Goal: Task Accomplishment & Management: Manage account settings

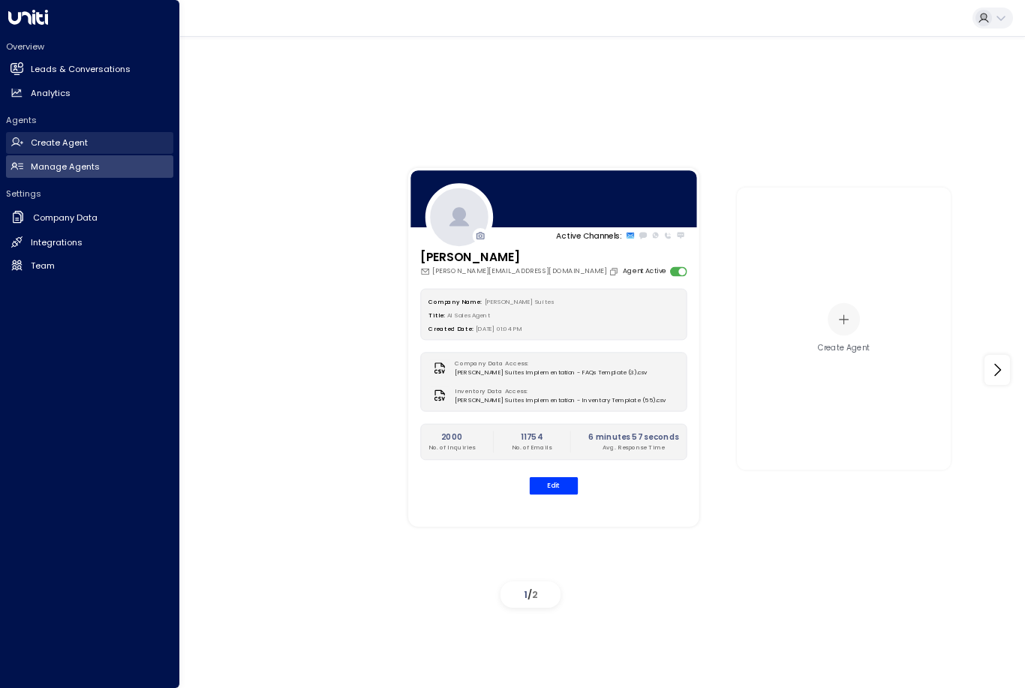
click at [14, 146] on icon at bounding box center [17, 142] width 13 height 13
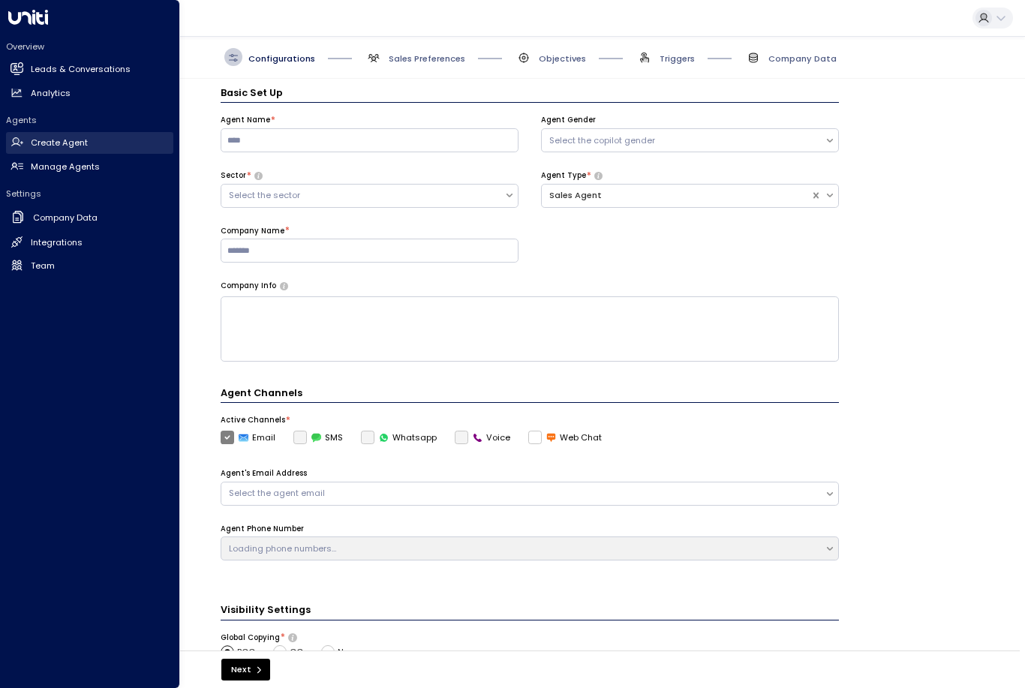
scroll to position [18, 0]
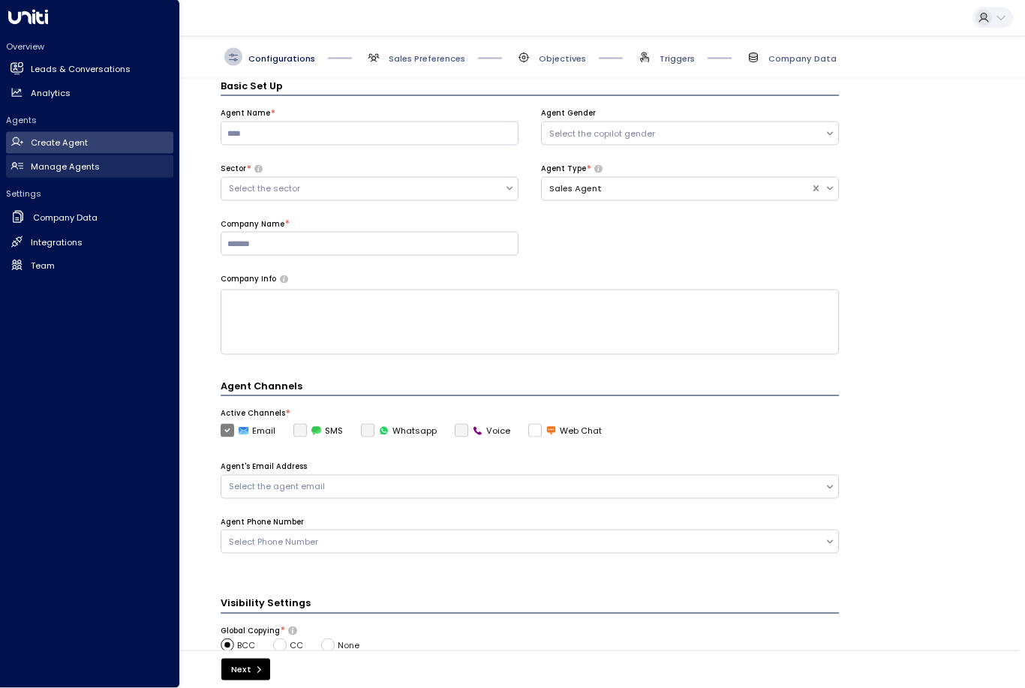
click at [62, 163] on h2 "Manage Agents" at bounding box center [65, 167] width 69 height 13
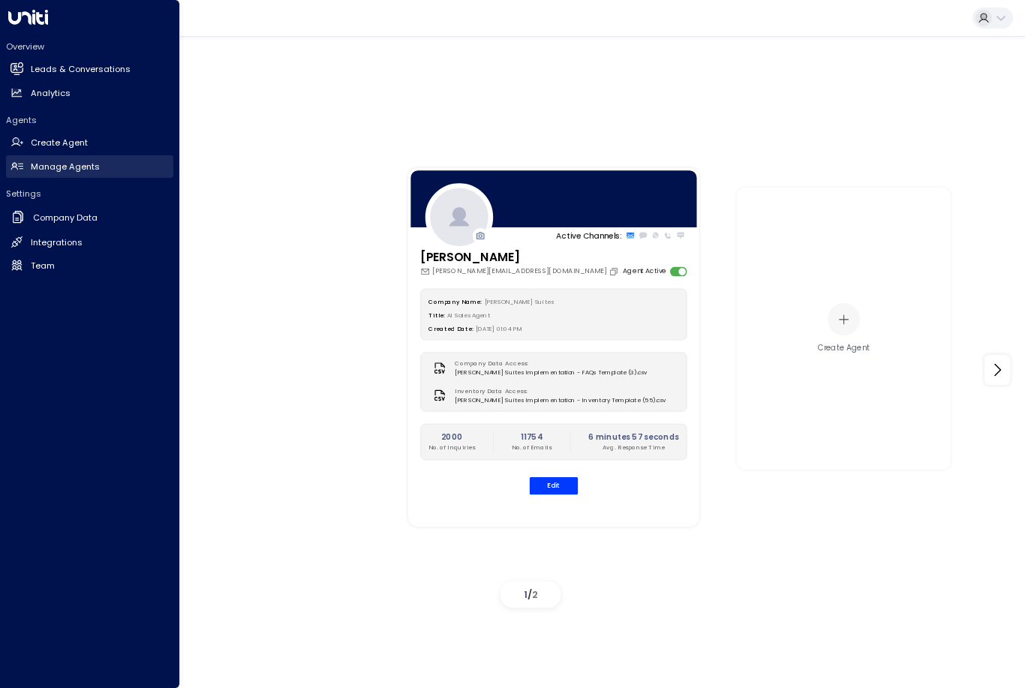
click at [545, 495] on button "Edit" at bounding box center [554, 485] width 49 height 17
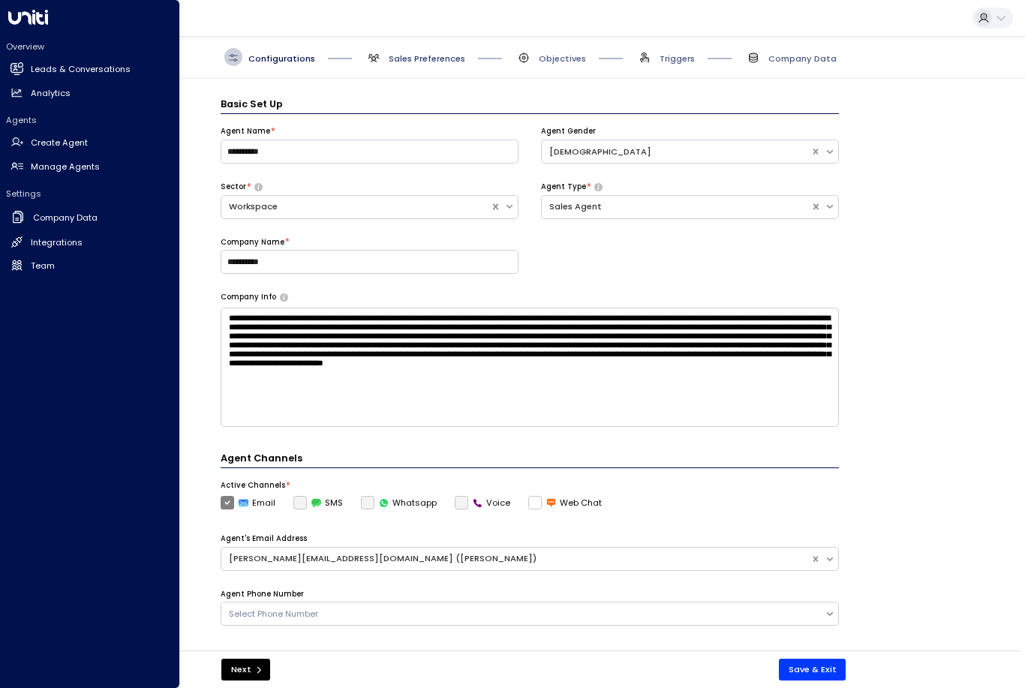
click at [400, 53] on span "Sales Preferences" at bounding box center [427, 59] width 77 height 12
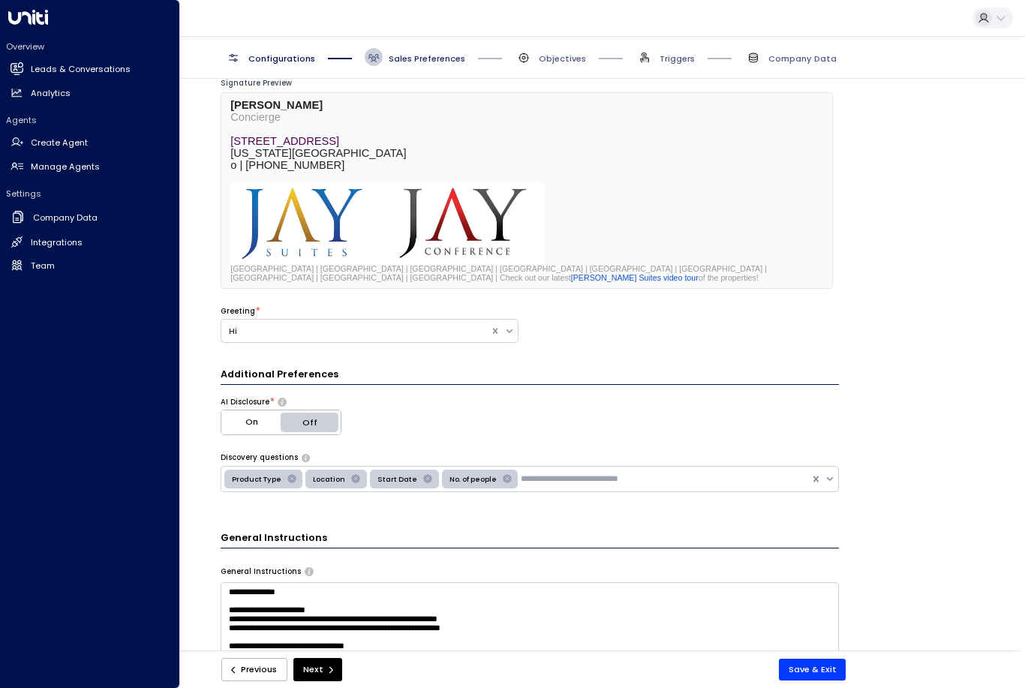
scroll to position [156, 0]
click at [522, 327] on div "Greeting * Hi" at bounding box center [530, 333] width 618 height 56
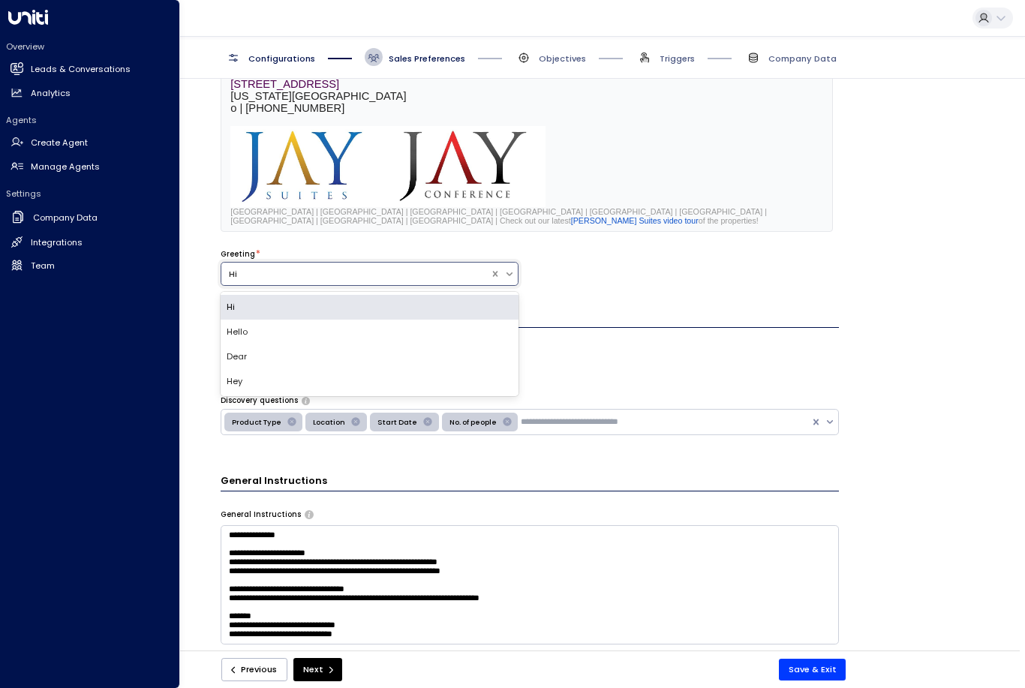
scroll to position [213, 0]
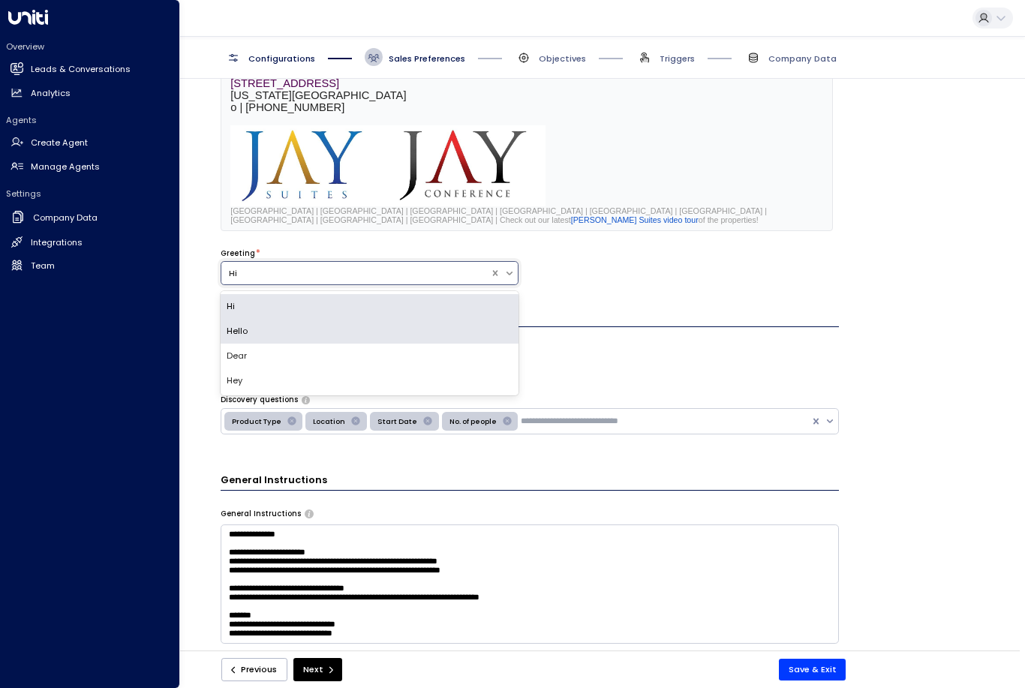
click at [233, 334] on div "Hello" at bounding box center [370, 331] width 298 height 25
click at [230, 306] on div "Hi" at bounding box center [370, 306] width 298 height 25
click at [233, 335] on div "Hello" at bounding box center [370, 331] width 298 height 25
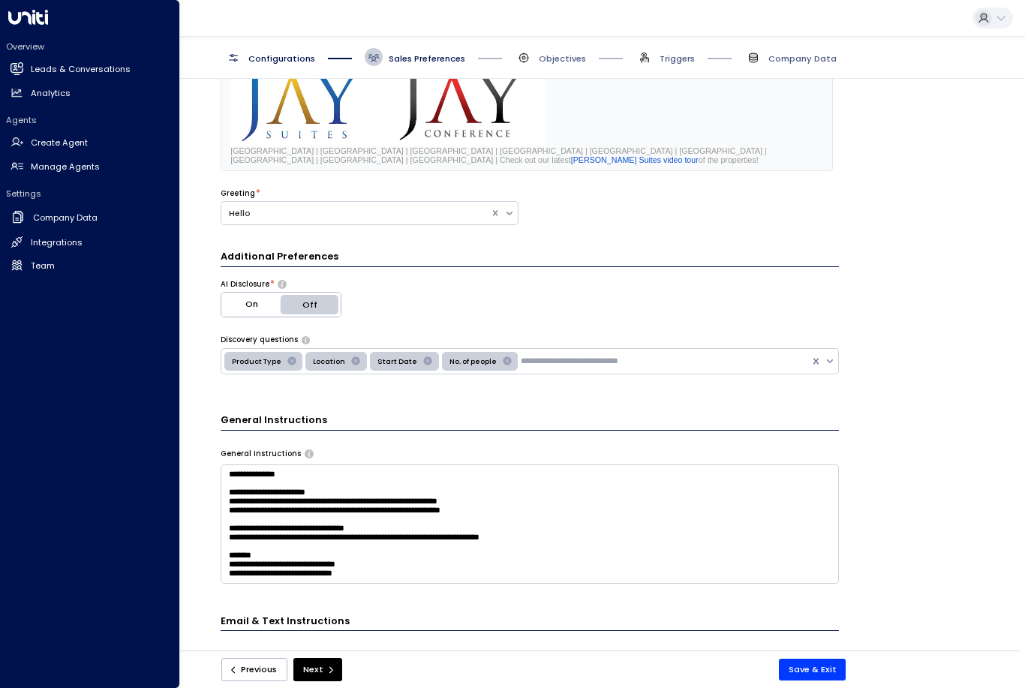
scroll to position [272, 0]
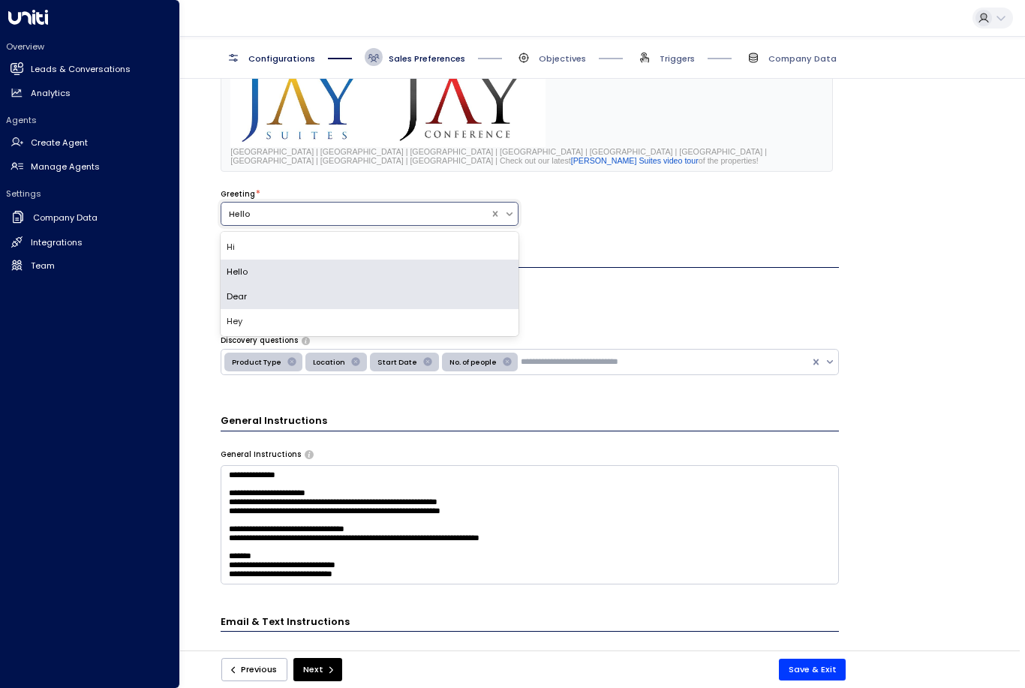
click at [233, 302] on div "Dear" at bounding box center [370, 296] width 298 height 25
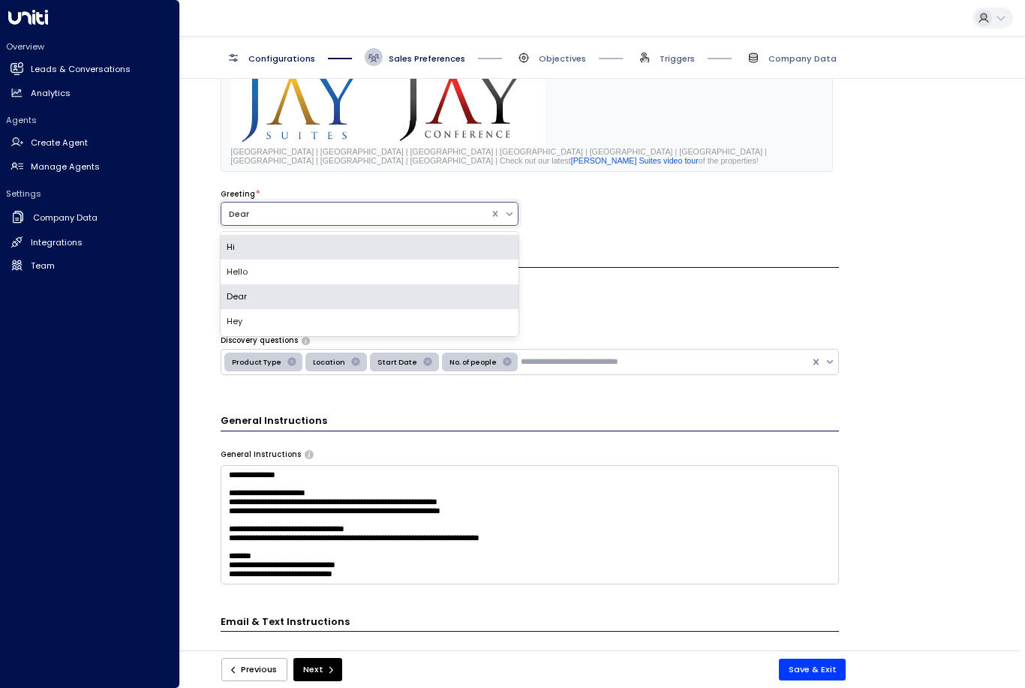
click at [233, 242] on div "Hi" at bounding box center [370, 247] width 298 height 25
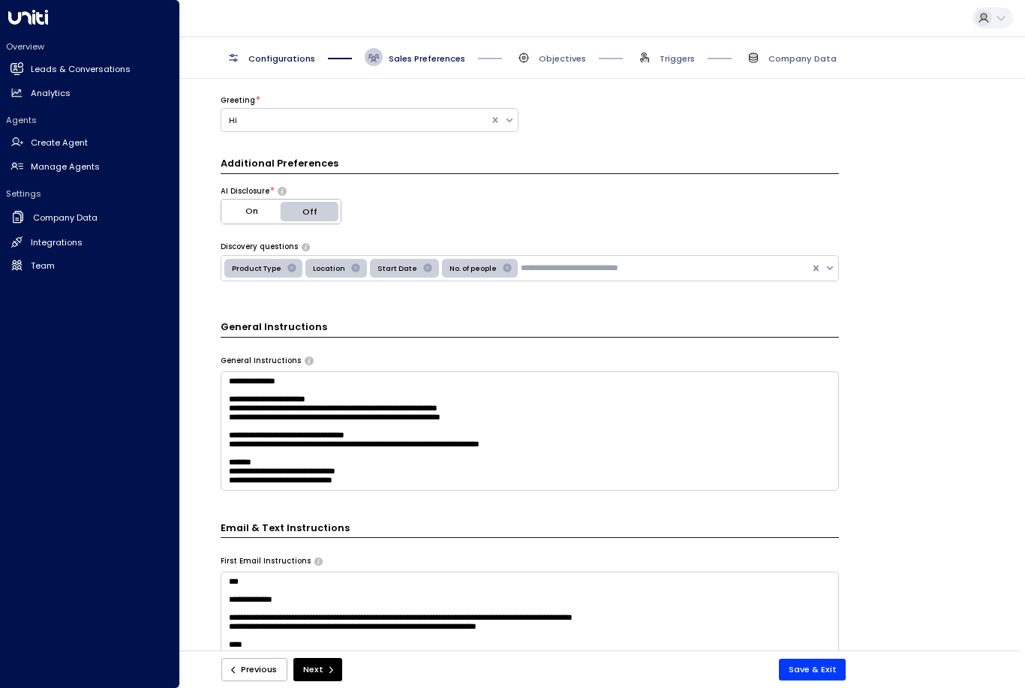
scroll to position [365, 0]
click at [841, 263] on div "**********" at bounding box center [530, 369] width 988 height 580
click at [952, 386] on div "**********" at bounding box center [530, 369] width 988 height 580
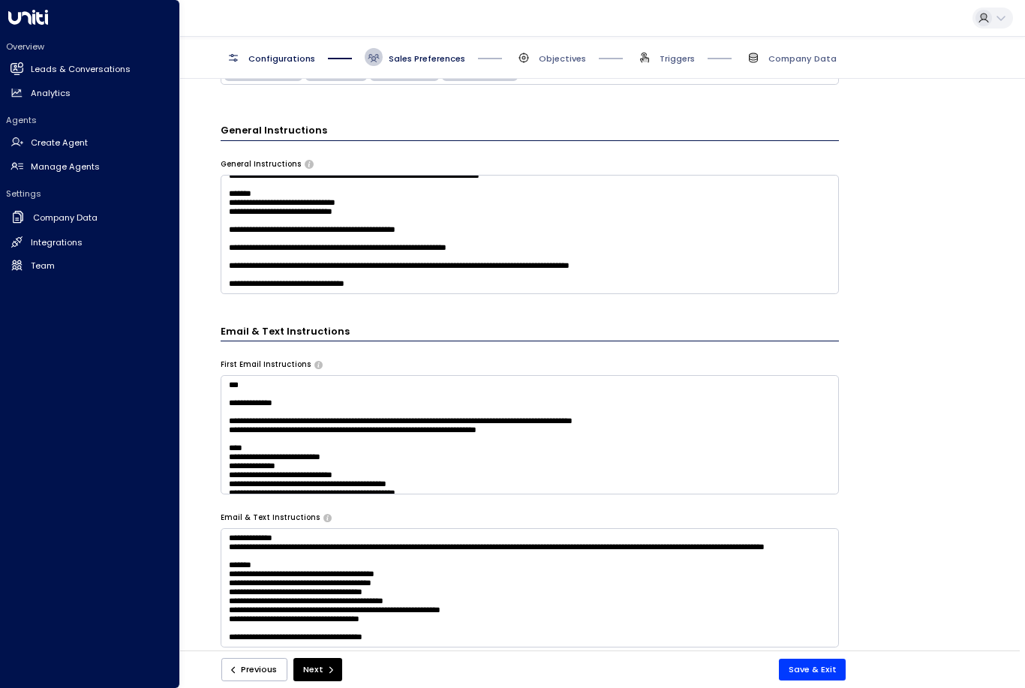
scroll to position [562, 0]
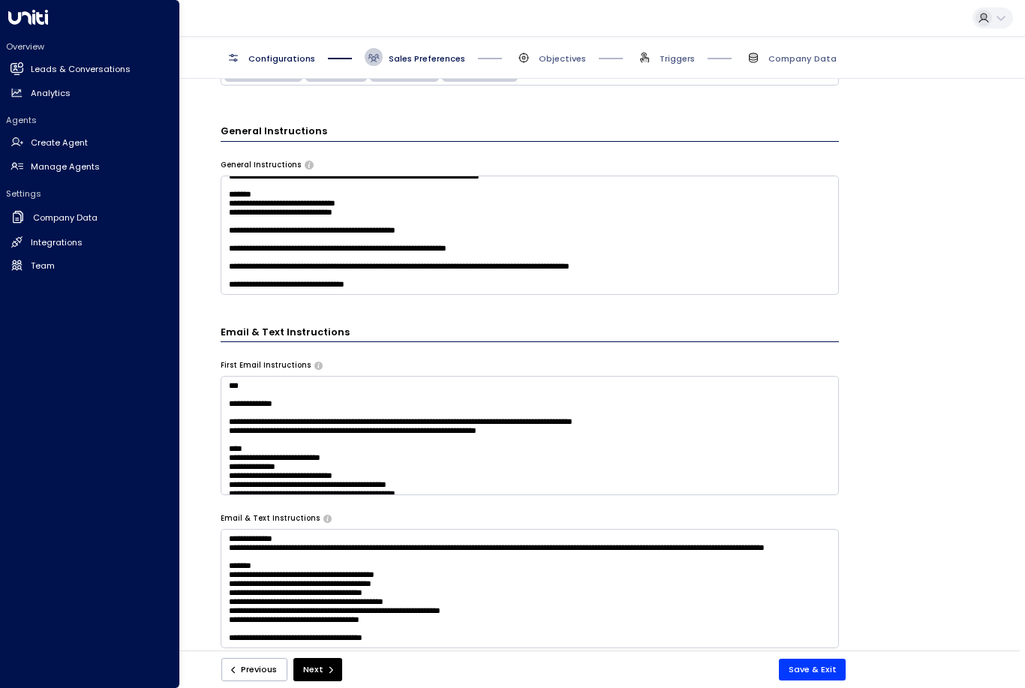
click at [537, 192] on textarea "**********" at bounding box center [530, 235] width 618 height 119
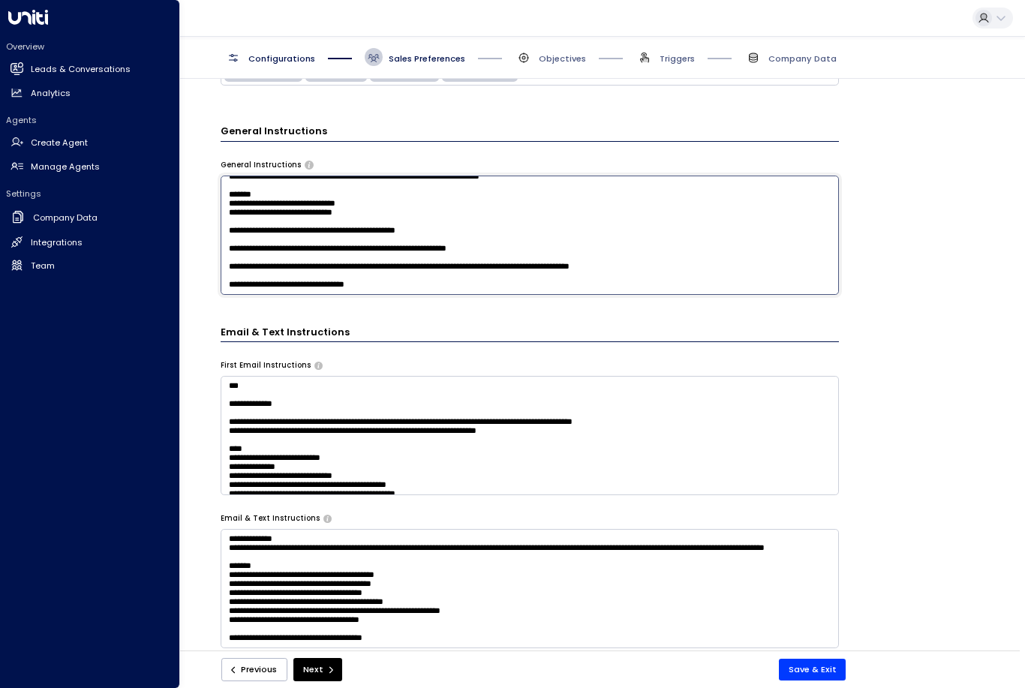
scroll to position [0, 0]
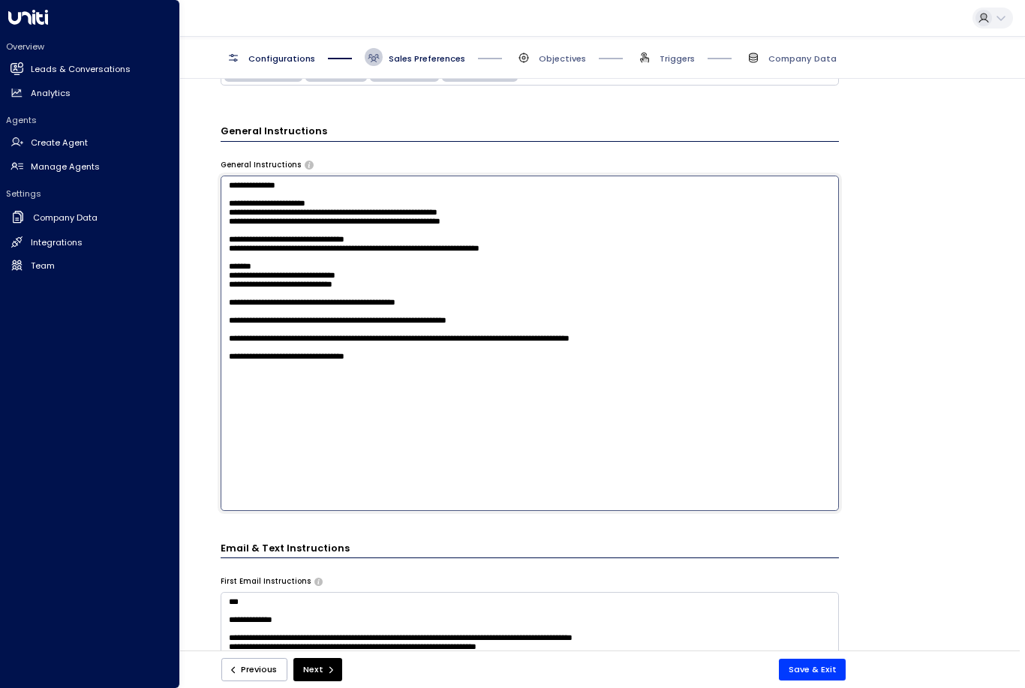
click at [541, 284] on textarea "**********" at bounding box center [530, 343] width 618 height 335
click at [678, 340] on textarea "**********" at bounding box center [530, 343] width 618 height 335
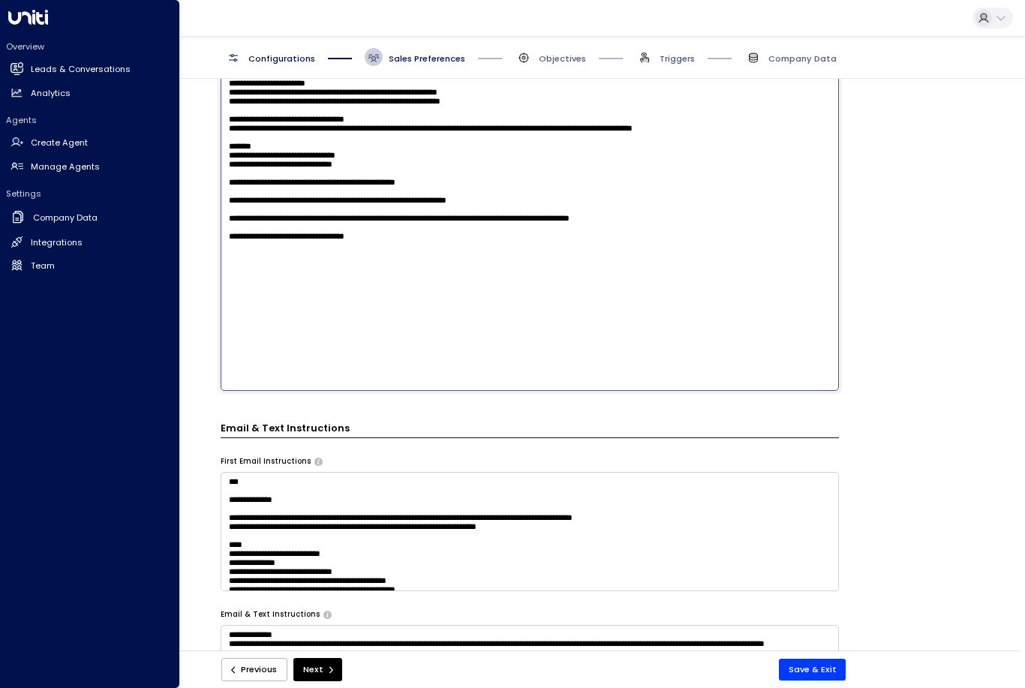
scroll to position [682, 0]
type textarea "**********"
click at [822, 666] on button "Save & Exit" at bounding box center [813, 670] width 68 height 22
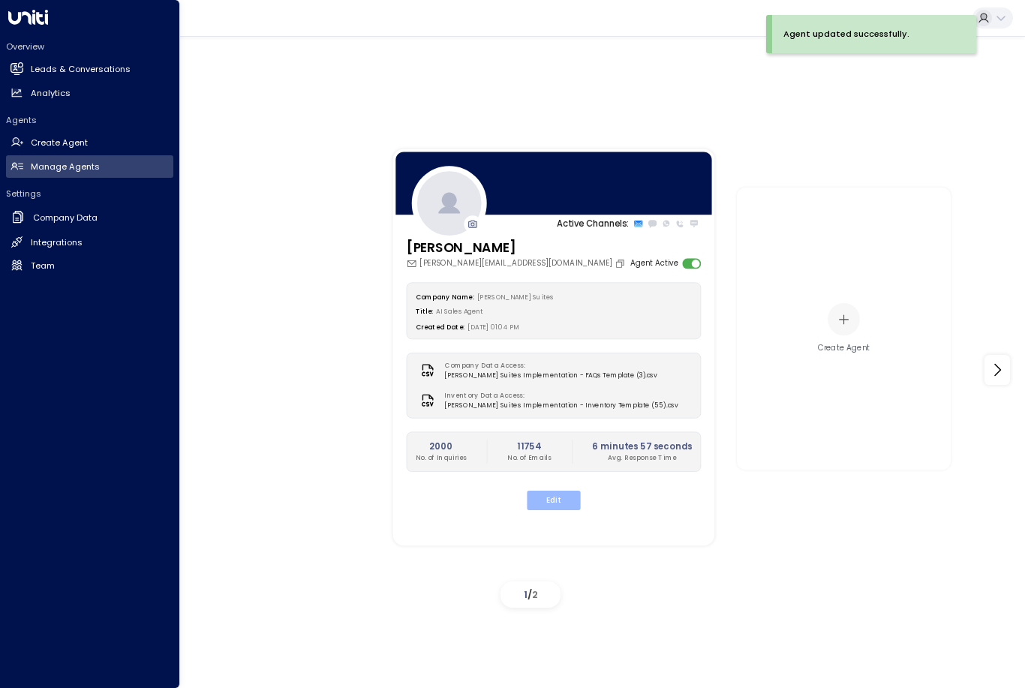
click at [568, 491] on button "Edit" at bounding box center [553, 501] width 53 height 20
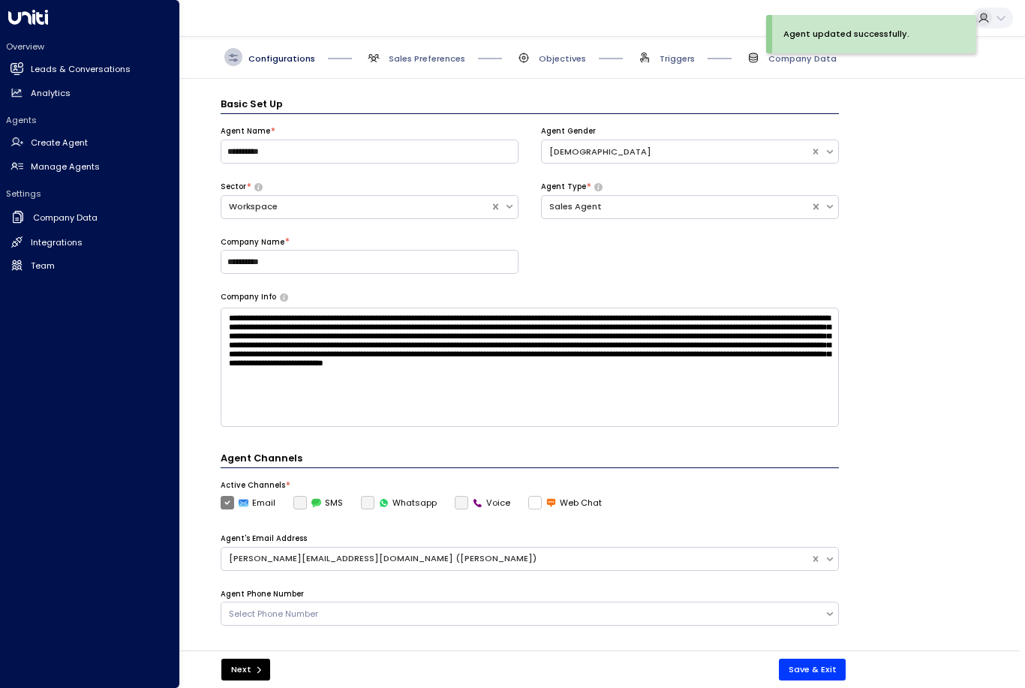
scroll to position [18, 0]
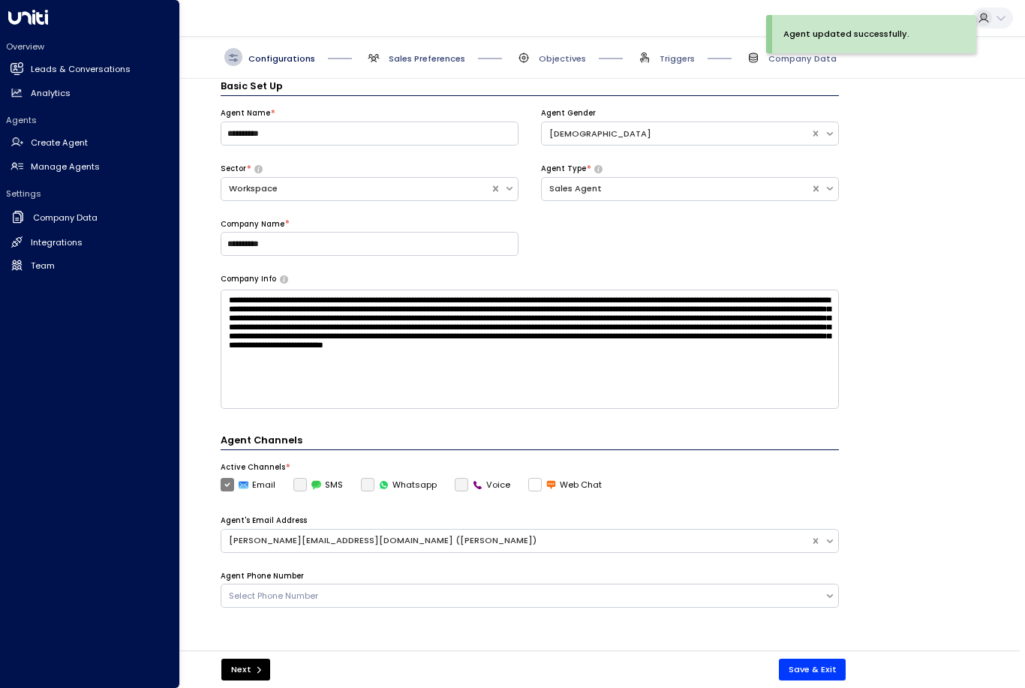
click at [409, 53] on span "Sales Preferences" at bounding box center [427, 59] width 77 height 12
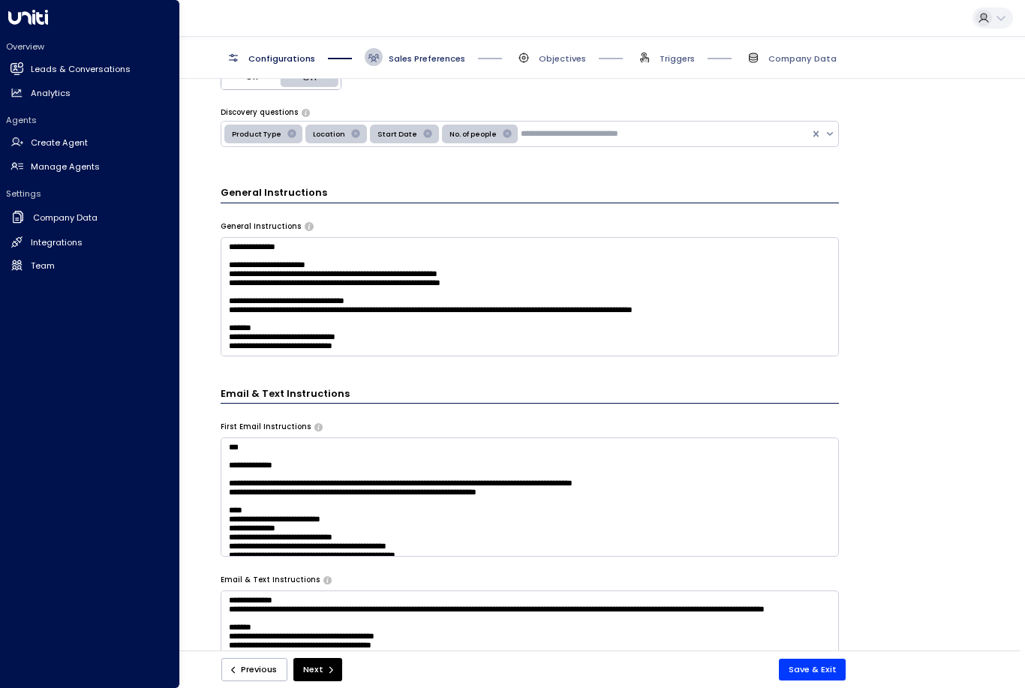
scroll to position [503, 0]
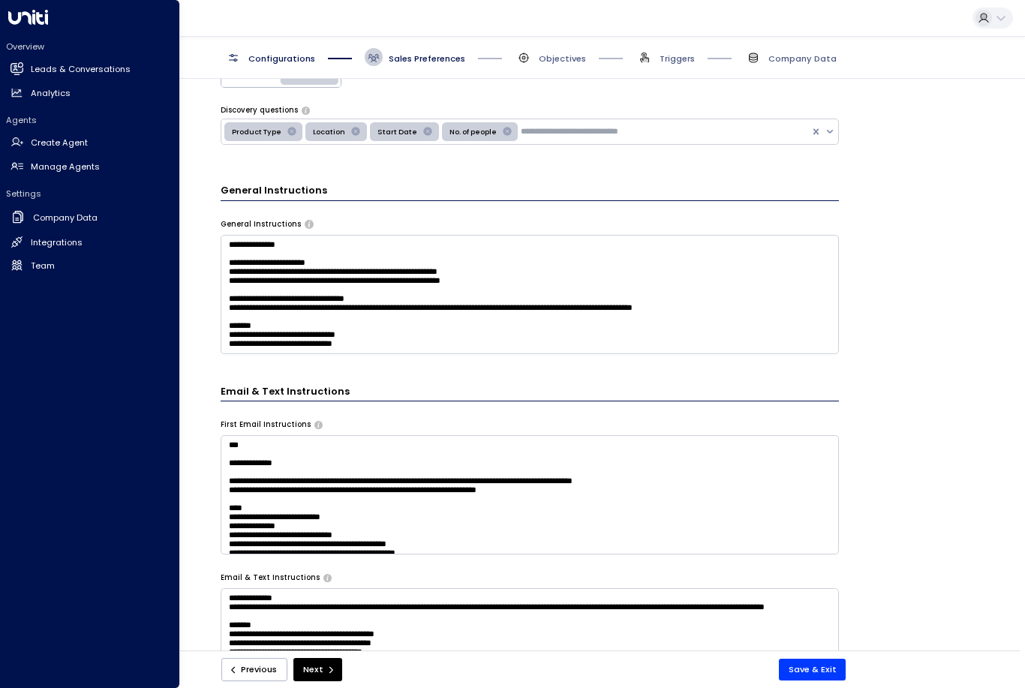
click at [675, 311] on textarea "**********" at bounding box center [530, 294] width 618 height 119
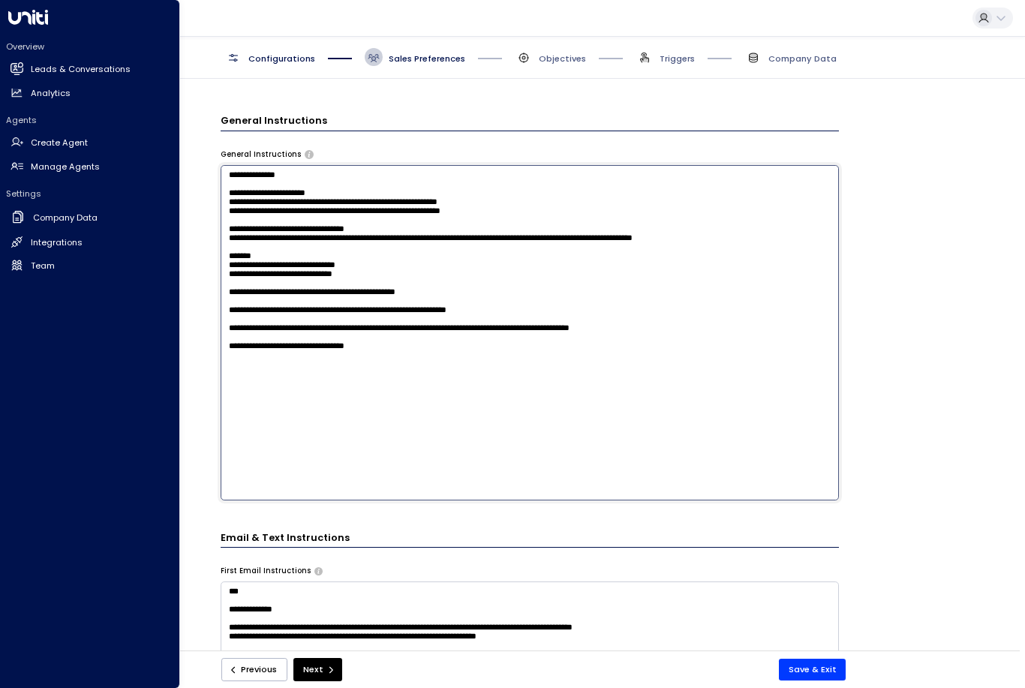
scroll to position [573, 0]
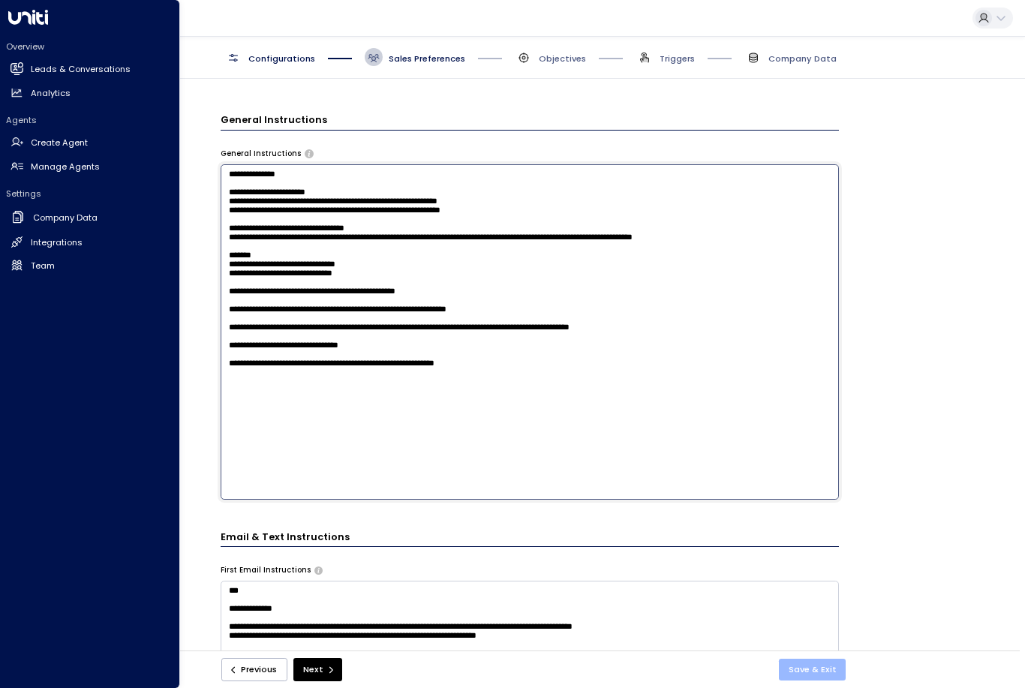
type textarea "**********"
click at [828, 674] on button "Save & Exit" at bounding box center [813, 670] width 68 height 22
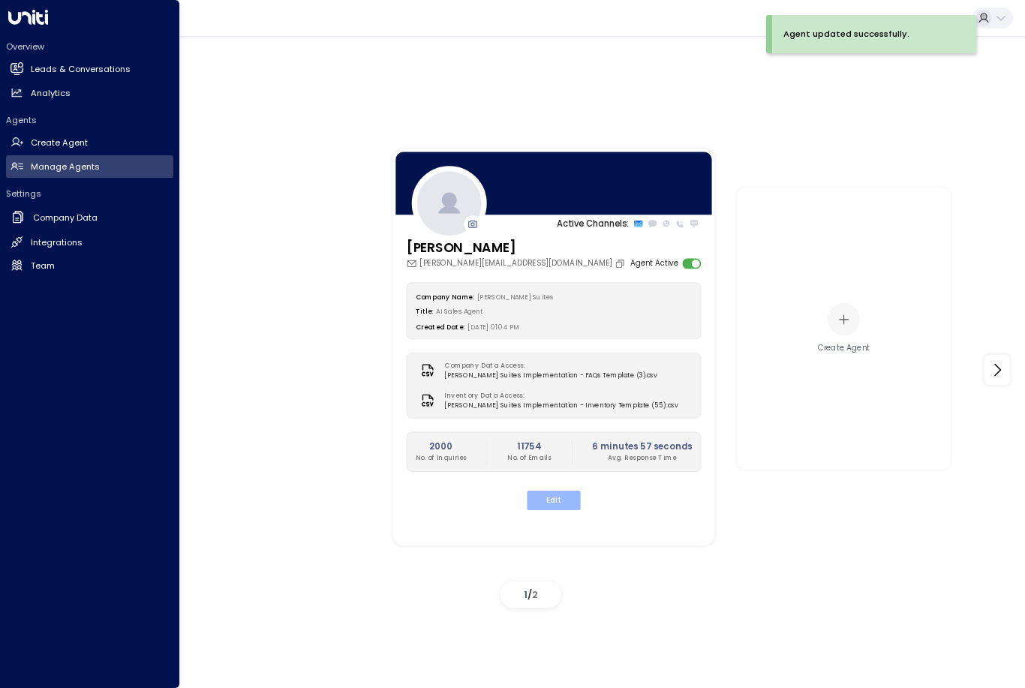
click at [565, 491] on button "Edit" at bounding box center [553, 501] width 53 height 20
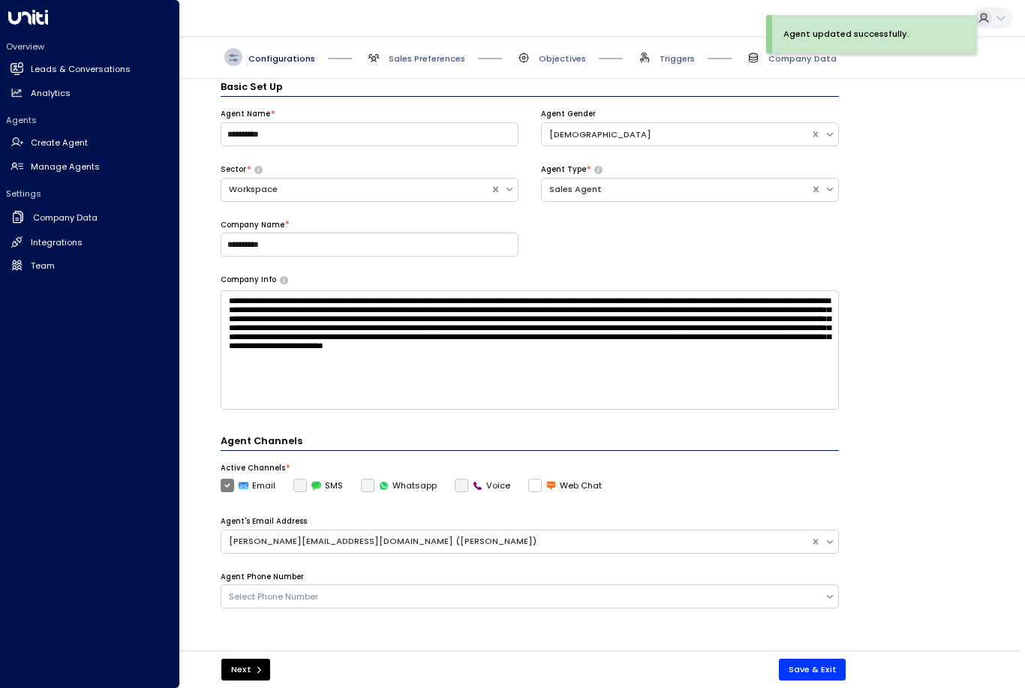
scroll to position [18, 0]
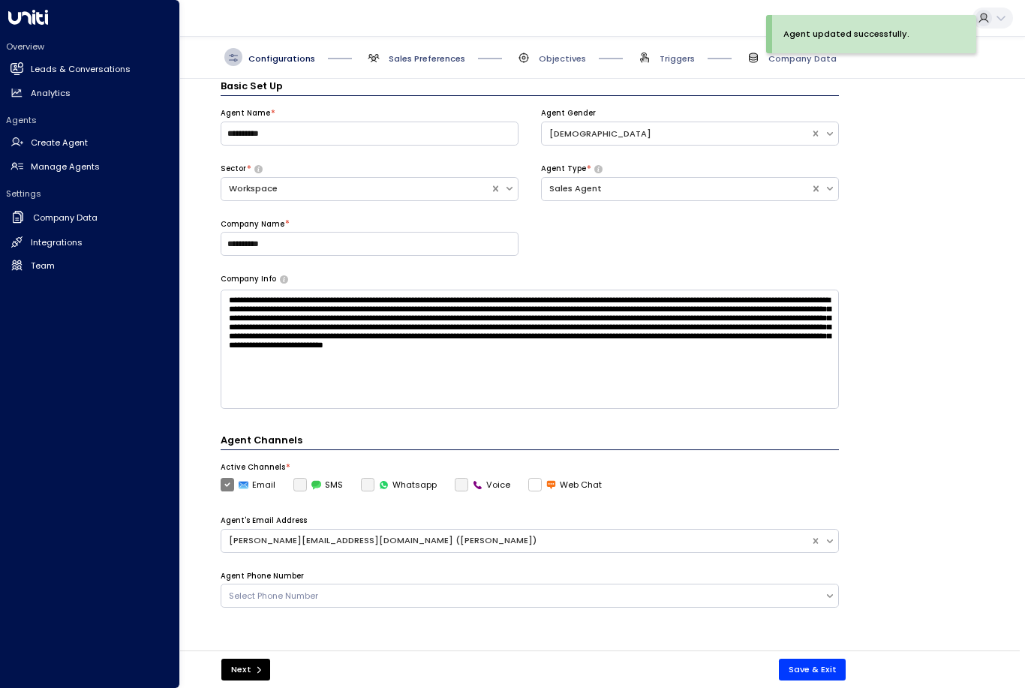
click at [419, 53] on span "Sales Preferences" at bounding box center [427, 59] width 77 height 12
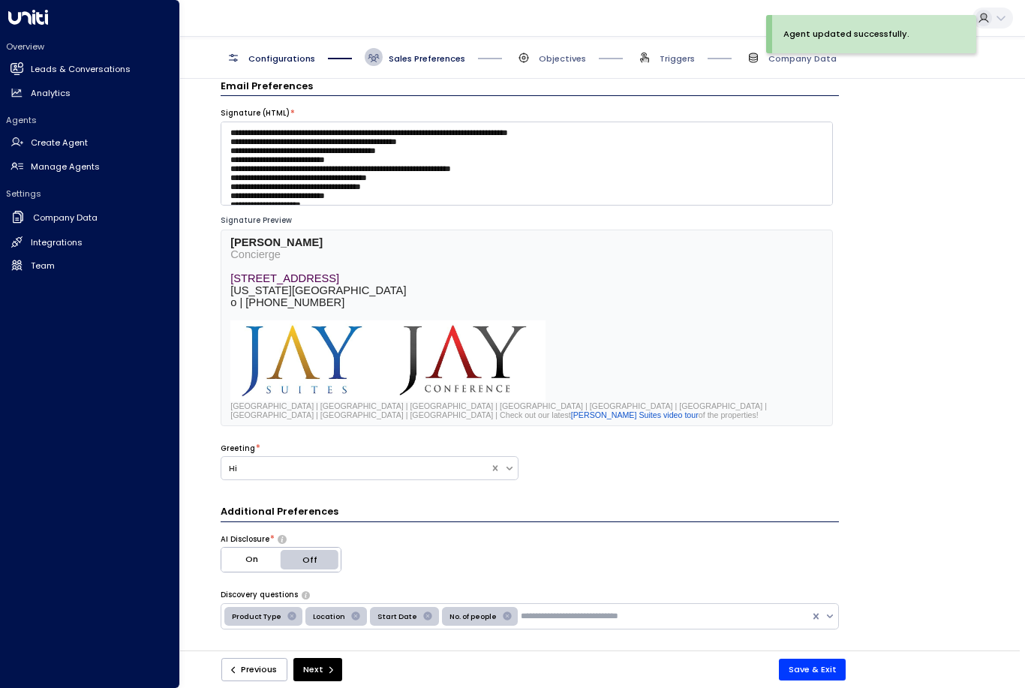
click at [440, 48] on span "Sales Preferences" at bounding box center [415, 57] width 101 height 18
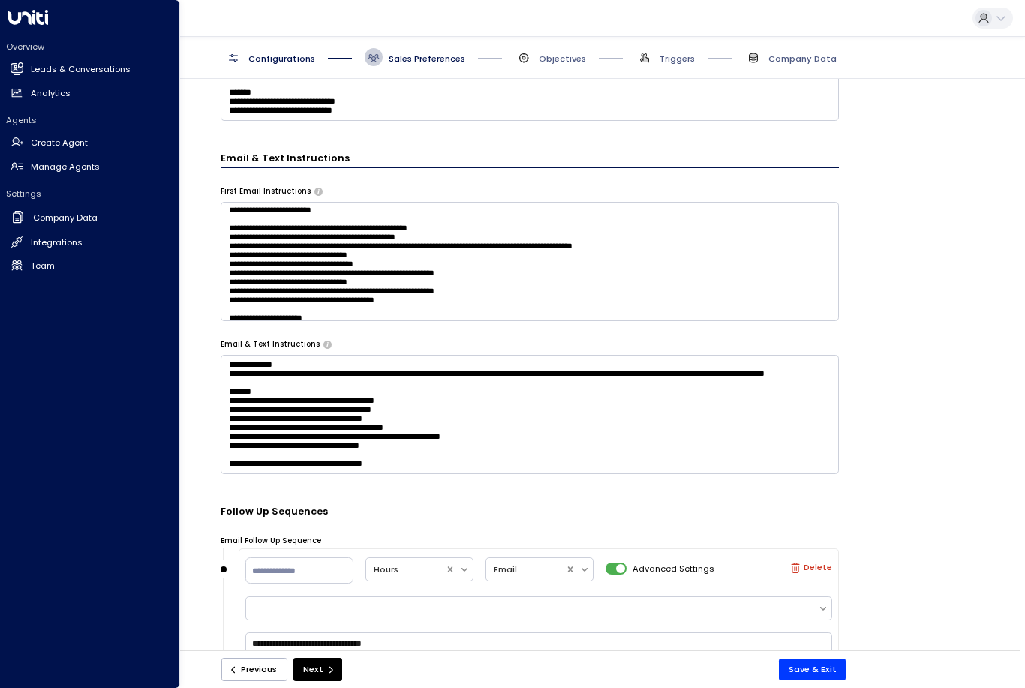
scroll to position [480, 0]
click at [766, 315] on textarea at bounding box center [530, 261] width 618 height 119
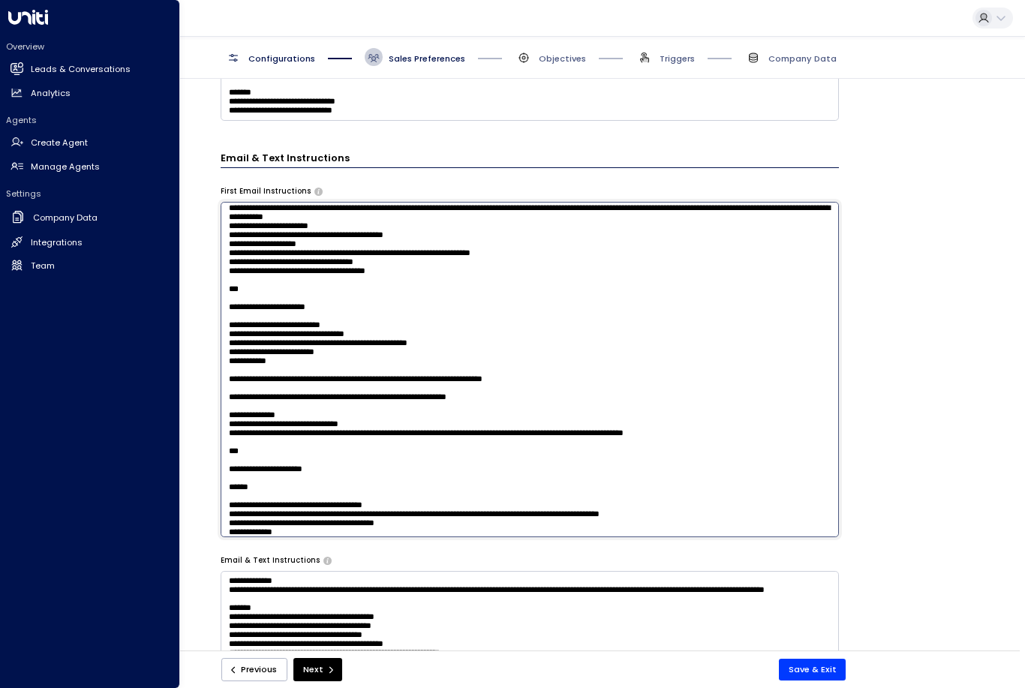
scroll to position [734, 0]
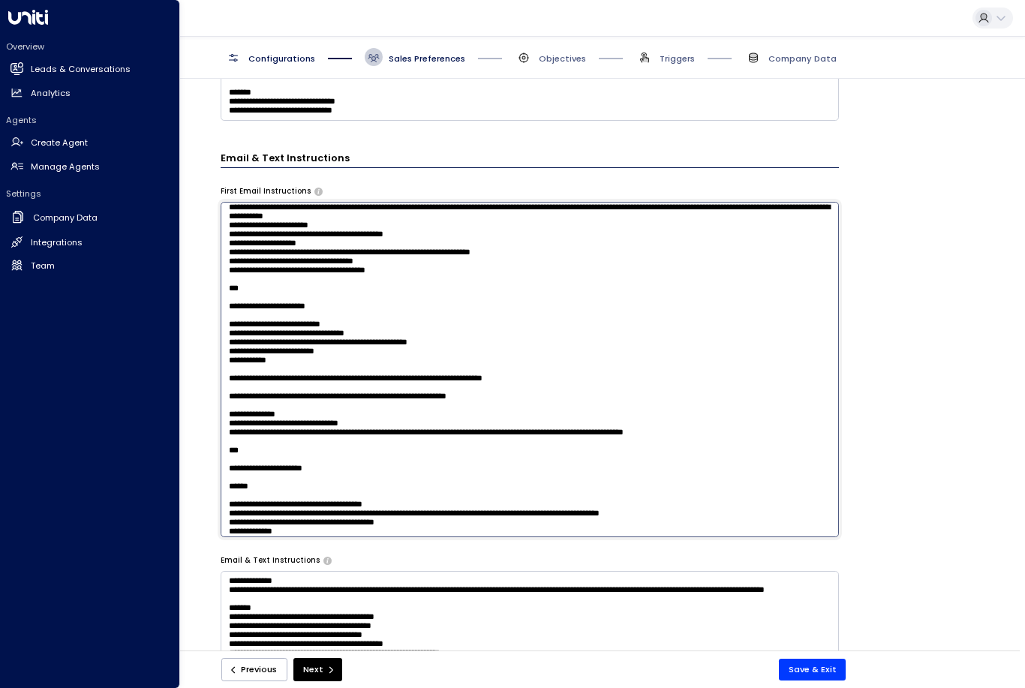
click at [291, 248] on textarea at bounding box center [530, 369] width 618 height 335
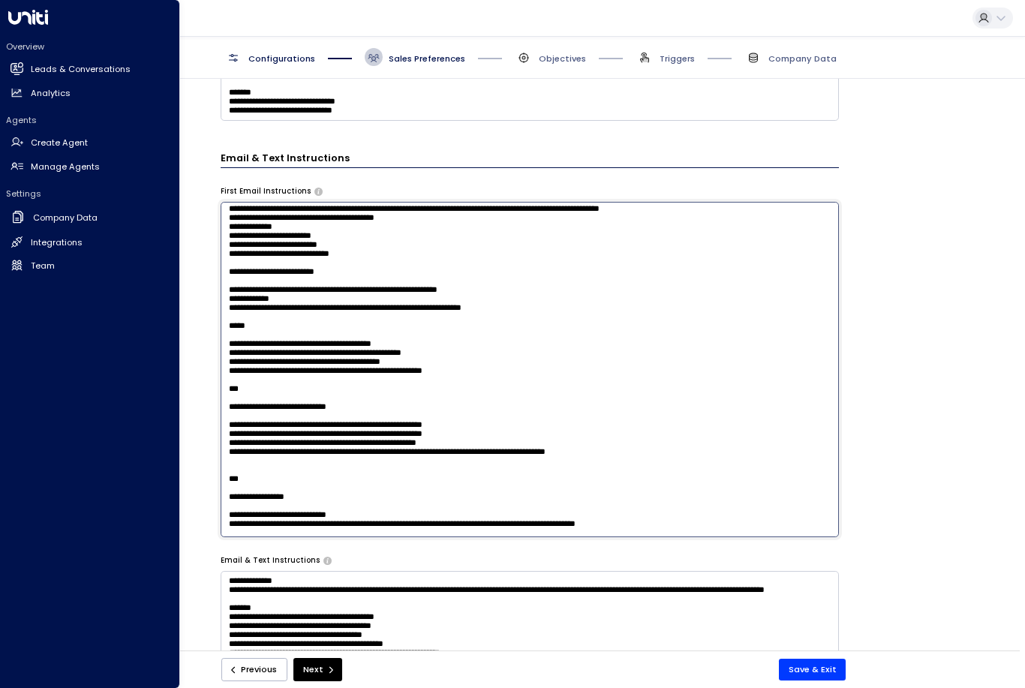
scroll to position [1048, 0]
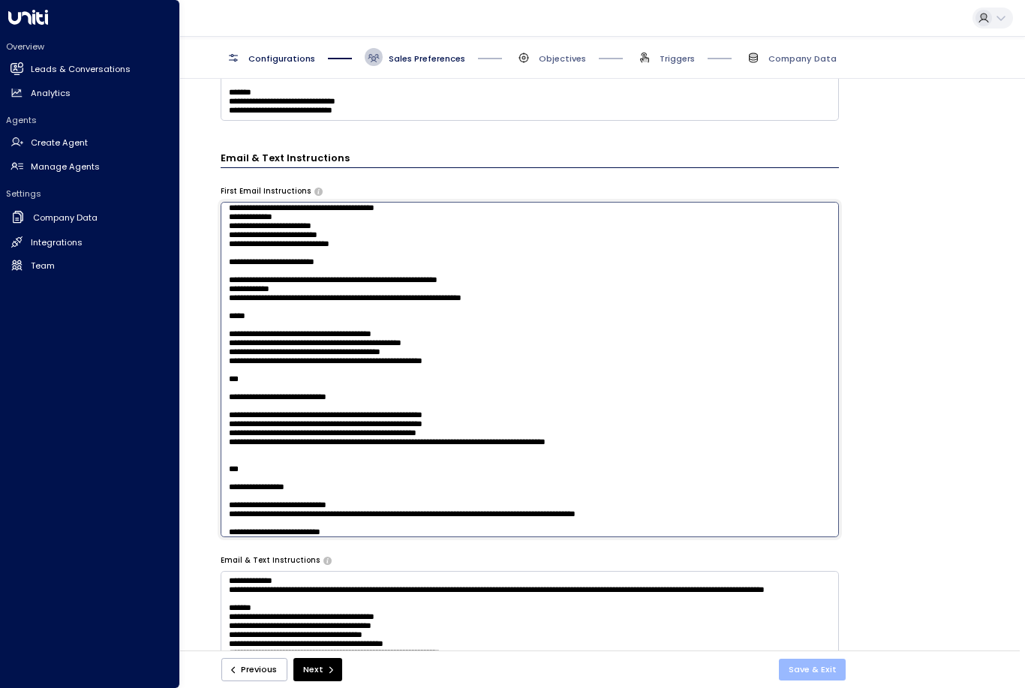
type textarea "**********"
click at [827, 663] on button "Save & Exit" at bounding box center [813, 670] width 68 height 22
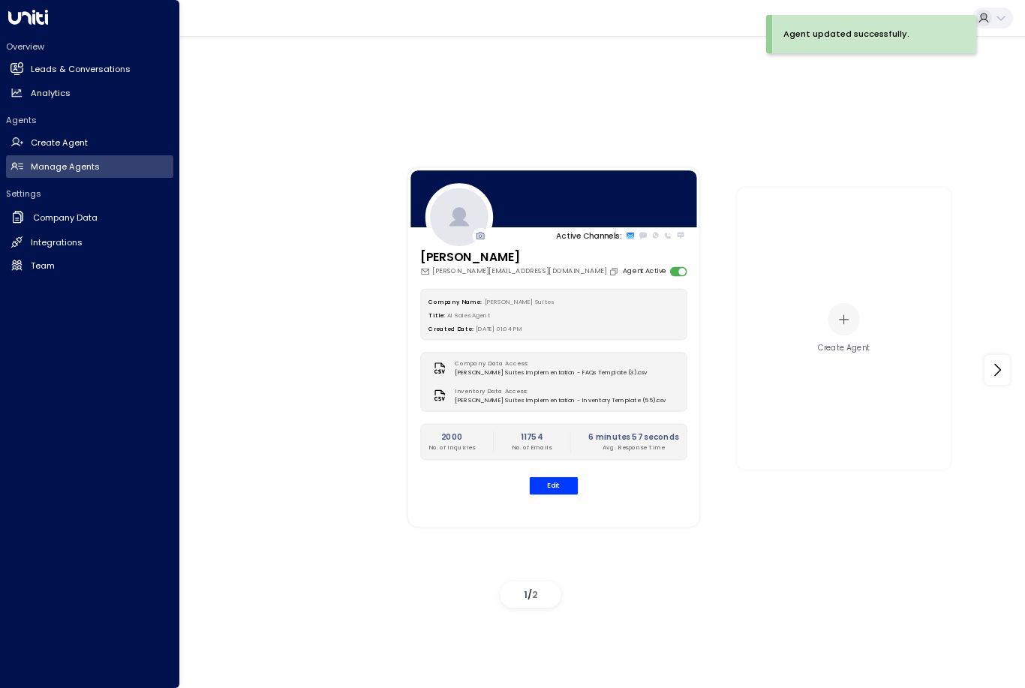
click at [540, 490] on button "Edit" at bounding box center [554, 485] width 49 height 17
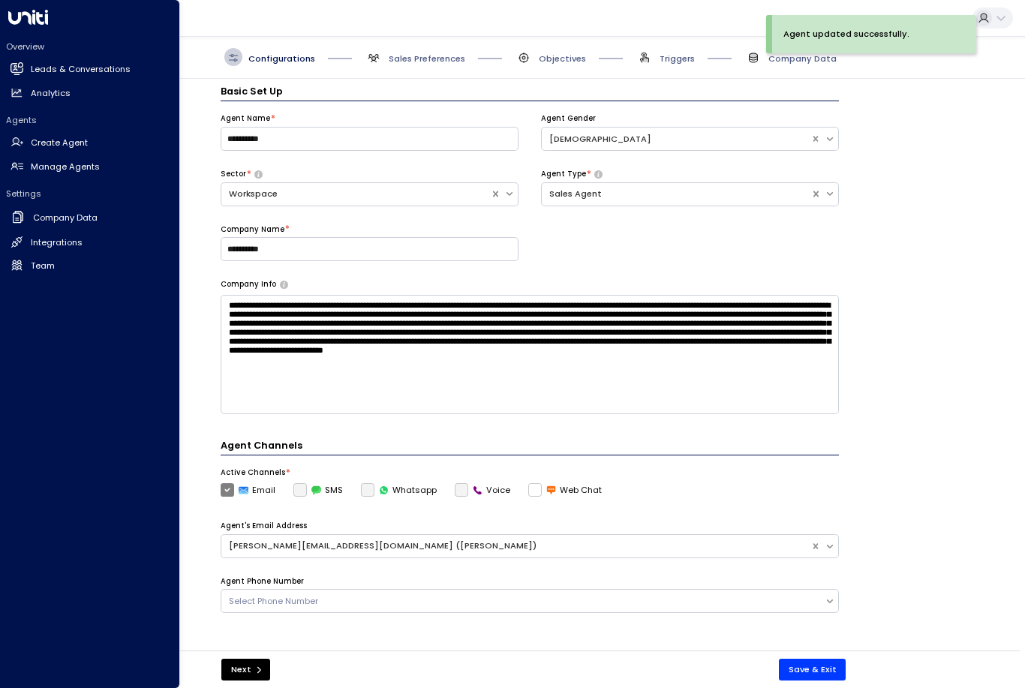
scroll to position [18, 0]
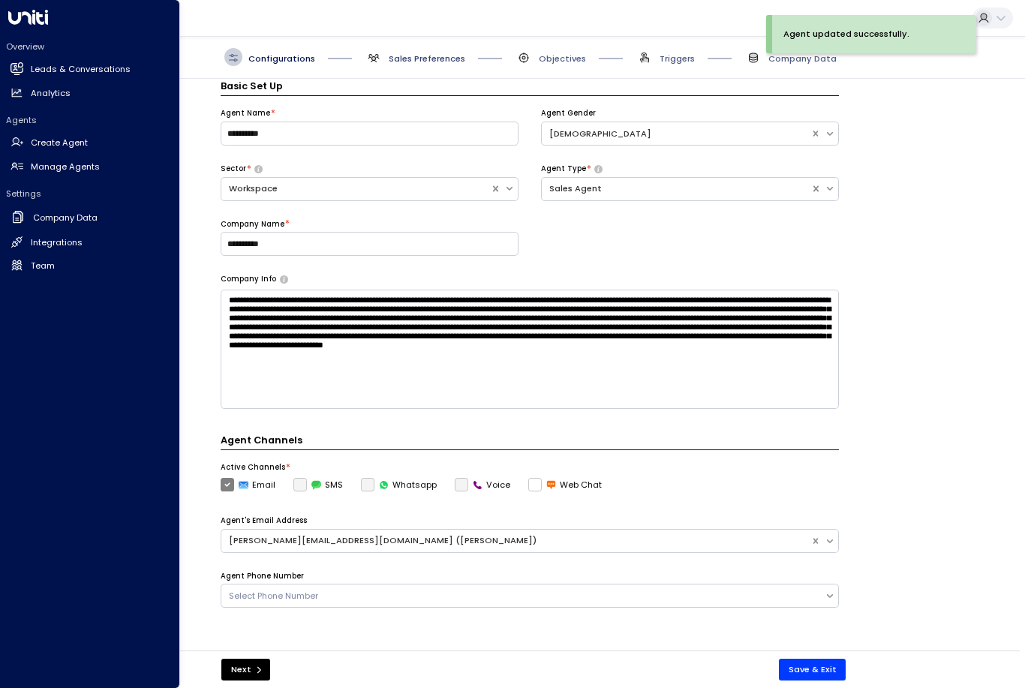
click at [416, 53] on span "Sales Preferences" at bounding box center [427, 59] width 77 height 12
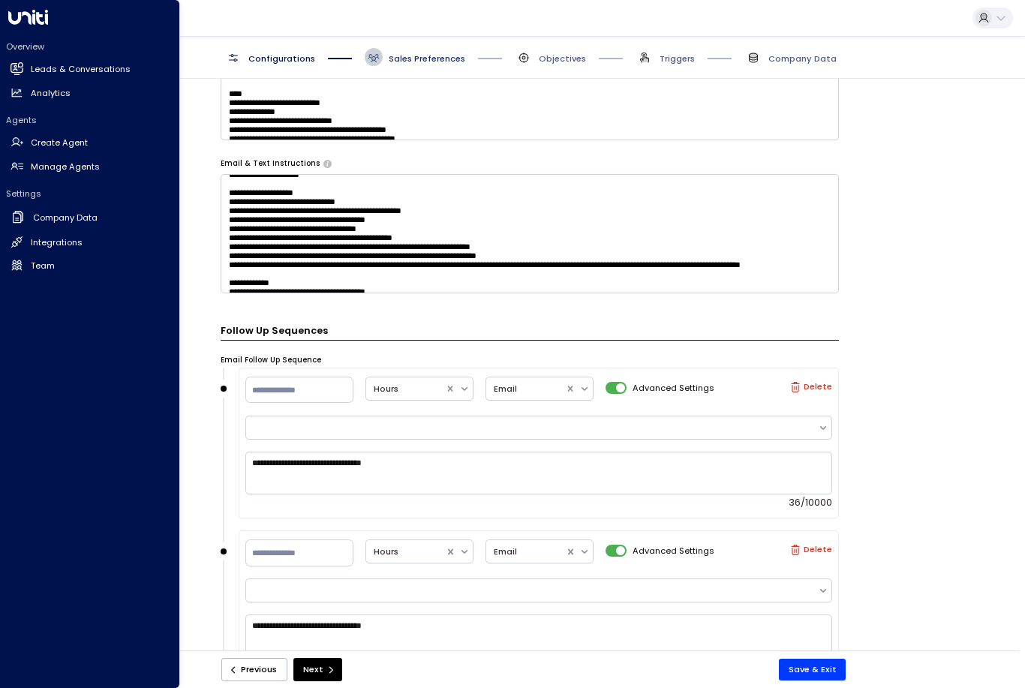
scroll to position [705, 0]
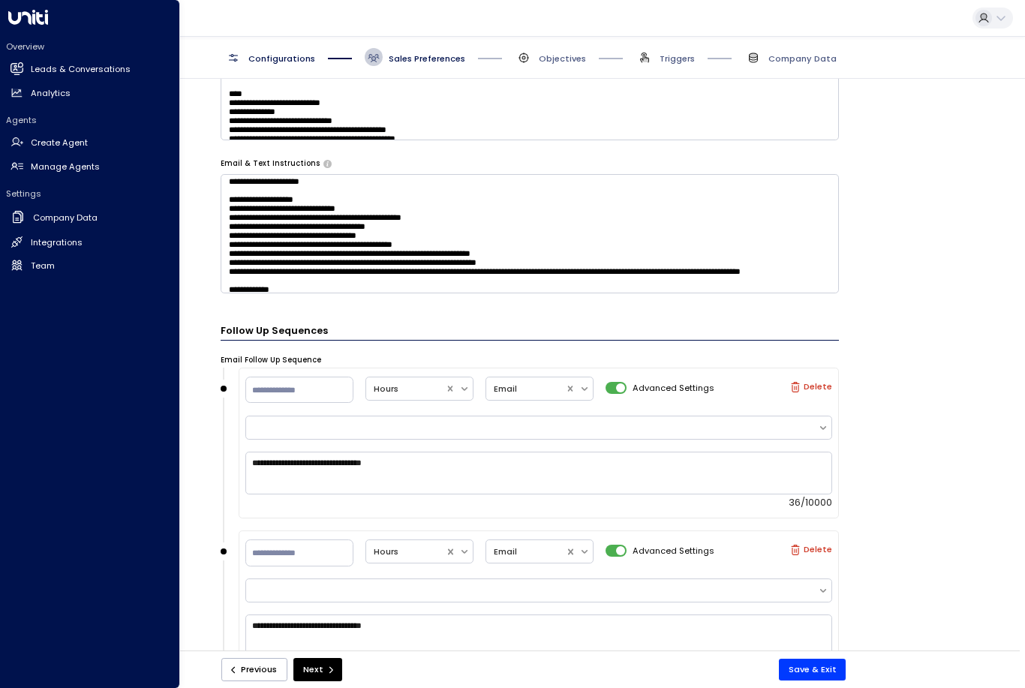
click at [390, 188] on textarea at bounding box center [530, 233] width 618 height 119
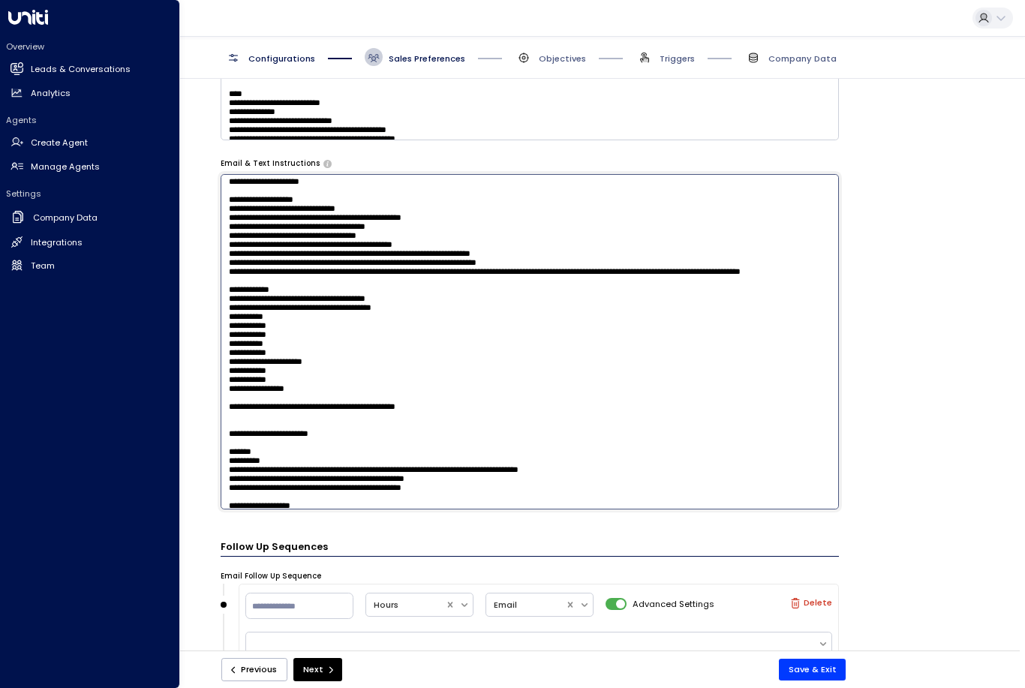
click at [347, 201] on textarea at bounding box center [530, 341] width 618 height 335
click at [325, 221] on textarea at bounding box center [530, 341] width 618 height 335
click at [335, 186] on textarea at bounding box center [530, 341] width 618 height 335
click at [456, 204] on textarea at bounding box center [530, 341] width 618 height 335
click at [468, 197] on textarea at bounding box center [530, 341] width 618 height 335
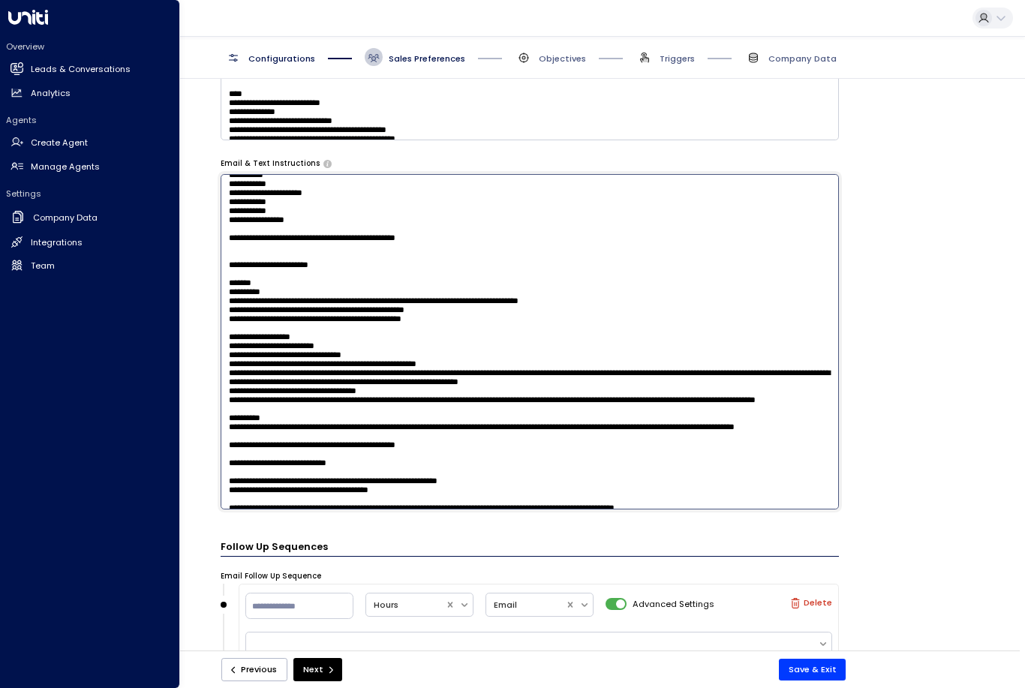
scroll to position [871, 0]
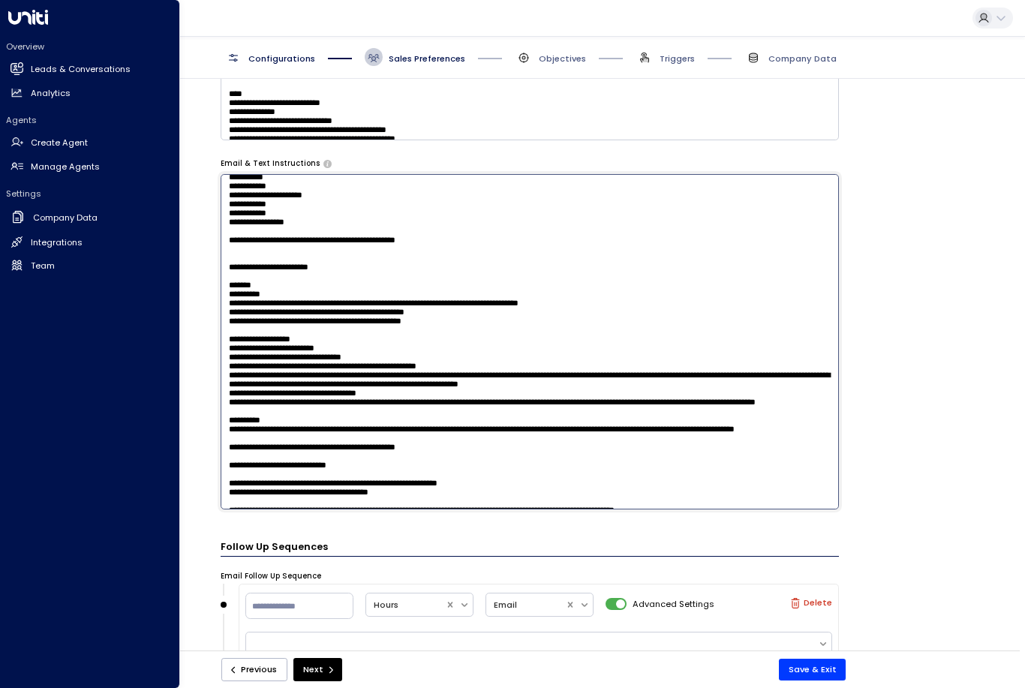
click at [364, 288] on textarea at bounding box center [530, 341] width 618 height 335
click at [352, 291] on textarea at bounding box center [530, 341] width 618 height 335
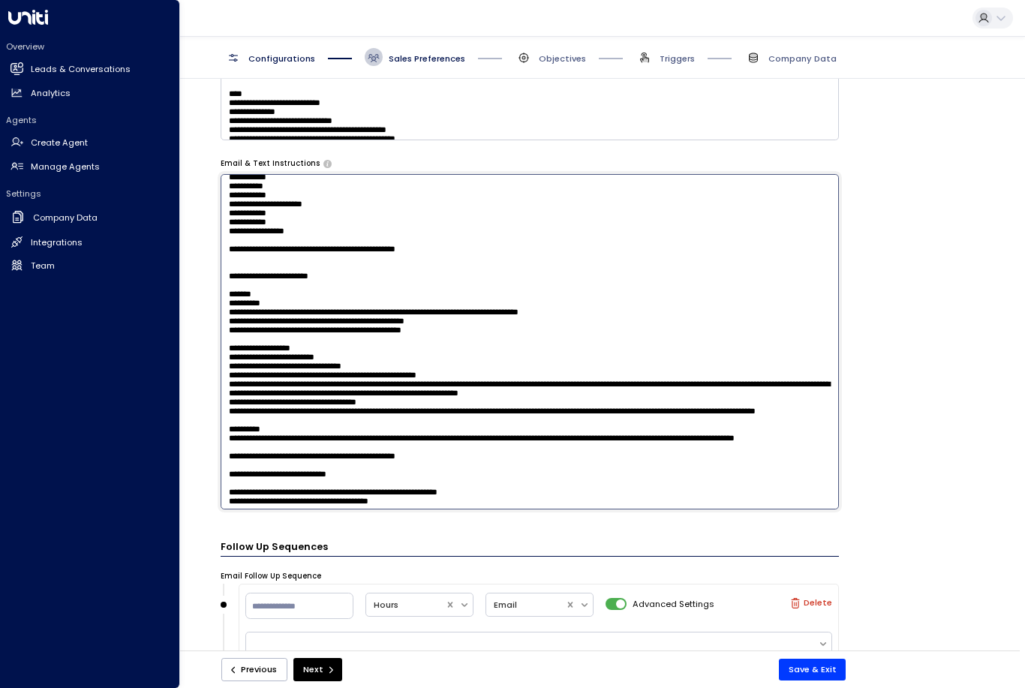
paste textarea "**********"
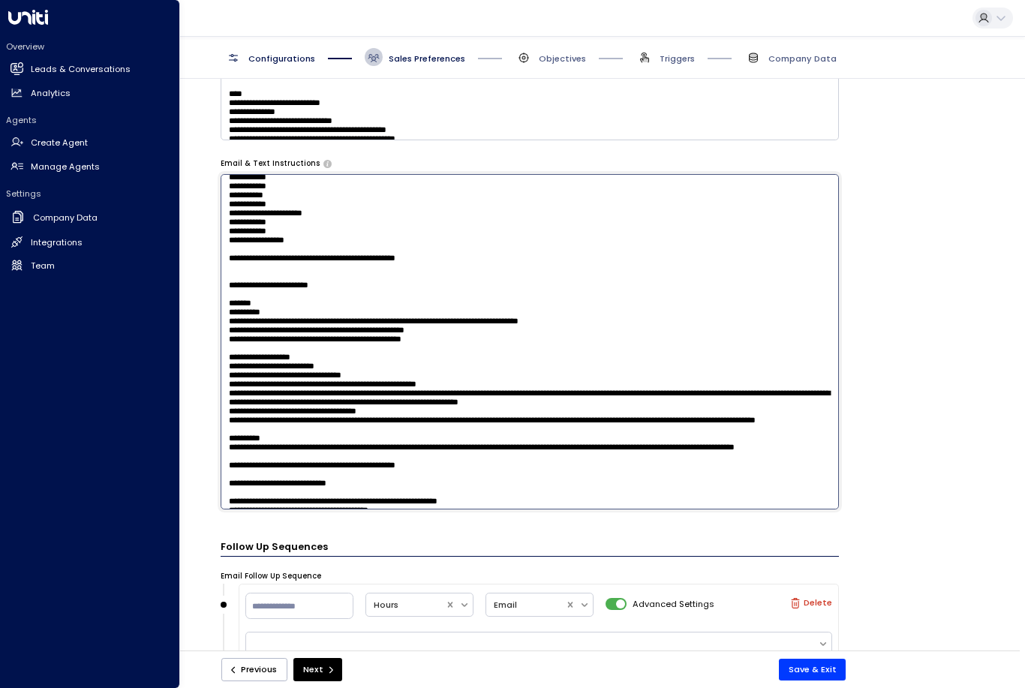
click at [489, 409] on textarea at bounding box center [530, 341] width 618 height 335
click at [513, 413] on textarea at bounding box center [530, 341] width 618 height 335
click at [503, 427] on textarea at bounding box center [530, 341] width 618 height 335
click at [508, 426] on textarea at bounding box center [530, 341] width 618 height 335
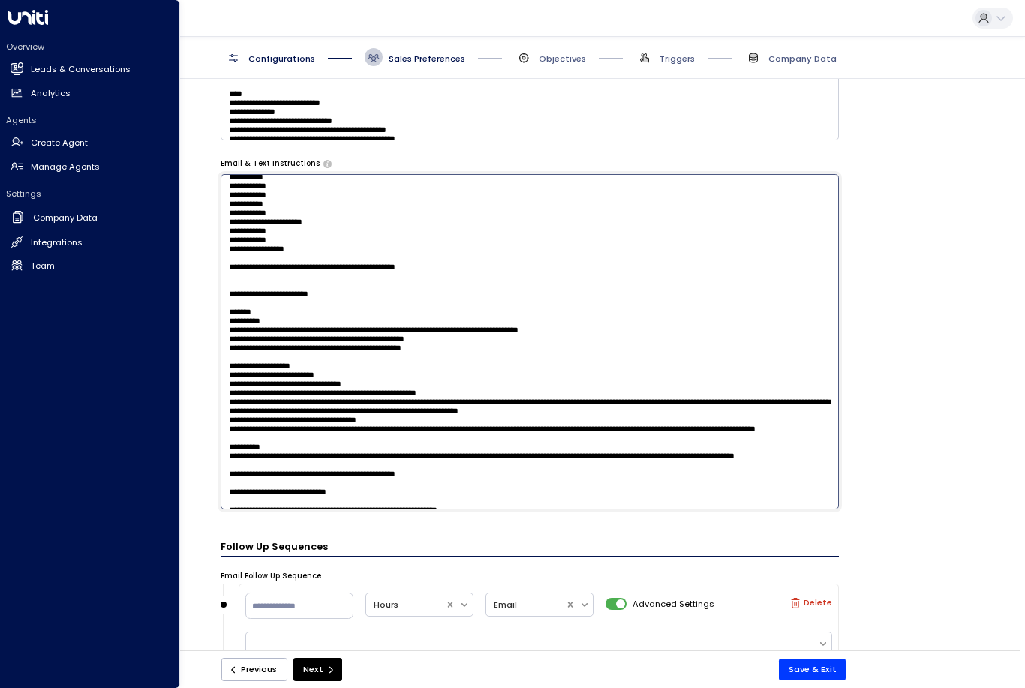
click at [299, 428] on textarea at bounding box center [530, 341] width 618 height 335
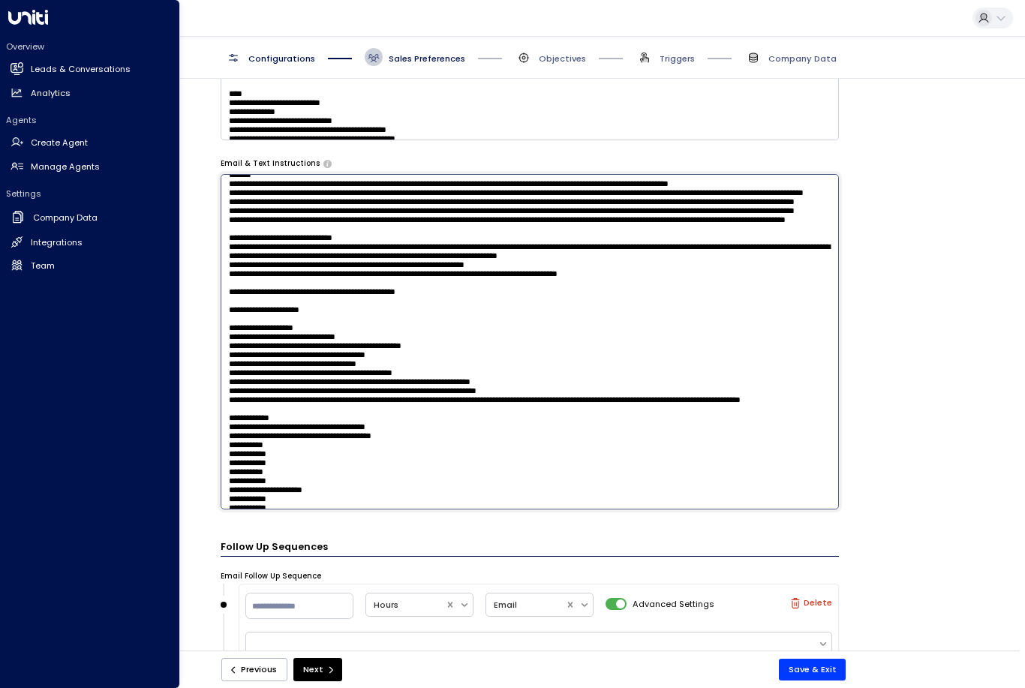
scroll to position [603, 0]
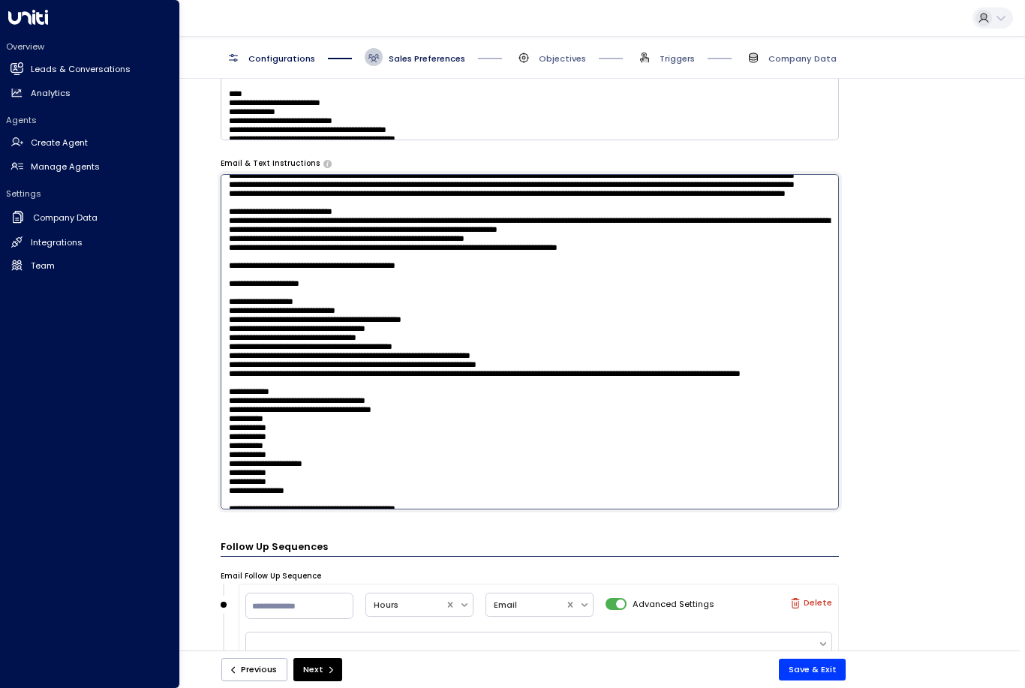
click at [720, 422] on textarea at bounding box center [530, 341] width 618 height 335
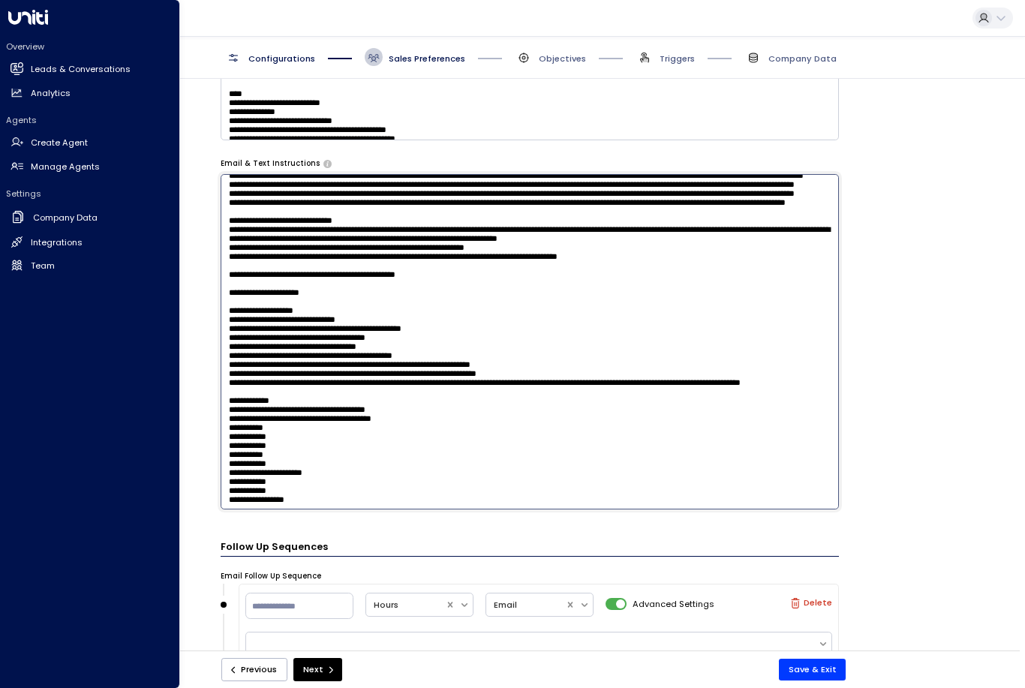
paste textarea "**********"
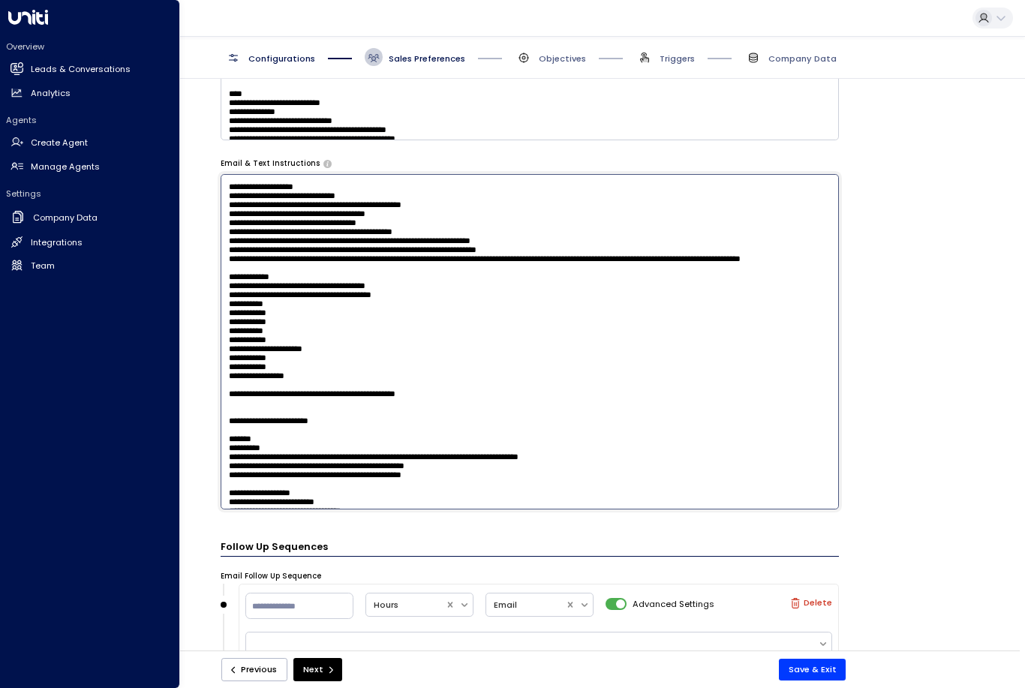
scroll to position [746, 0]
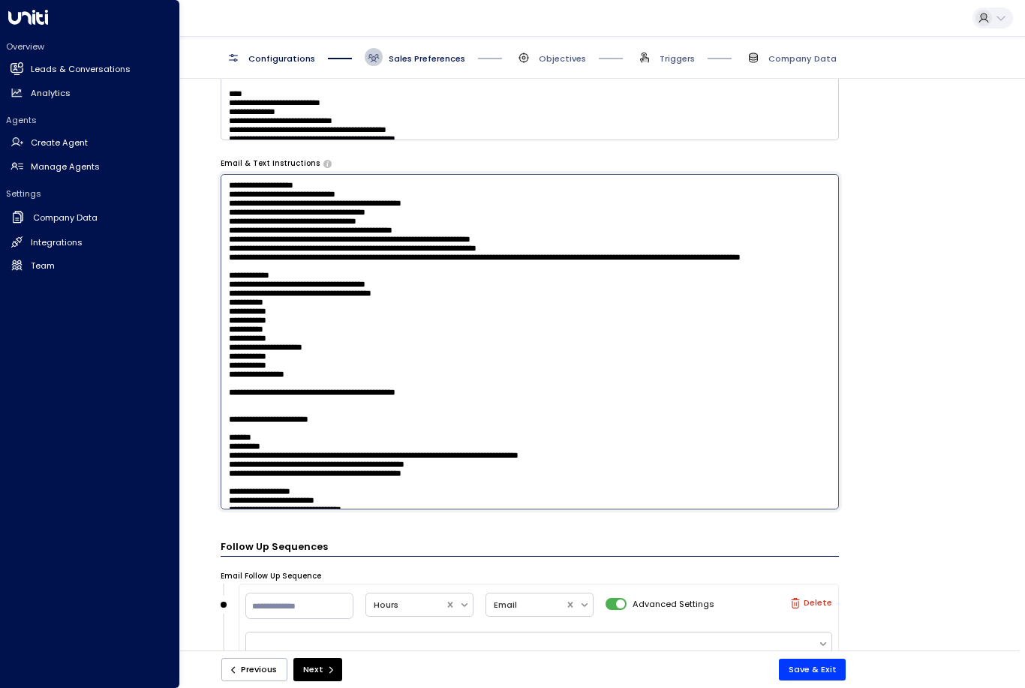
click at [760, 292] on textarea at bounding box center [530, 341] width 618 height 335
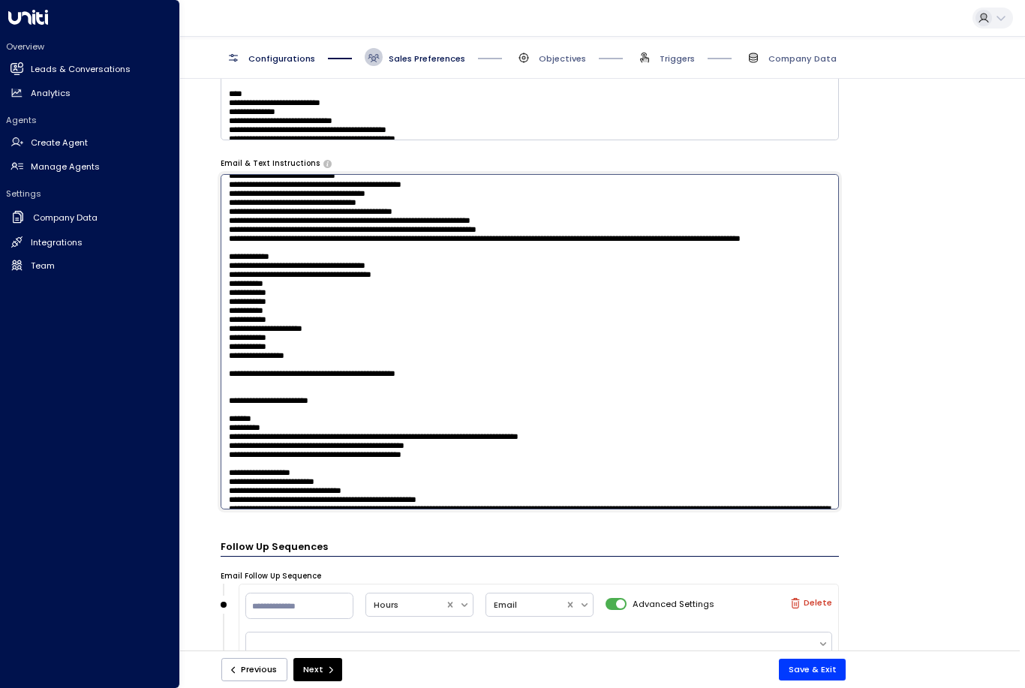
scroll to position [761, 0]
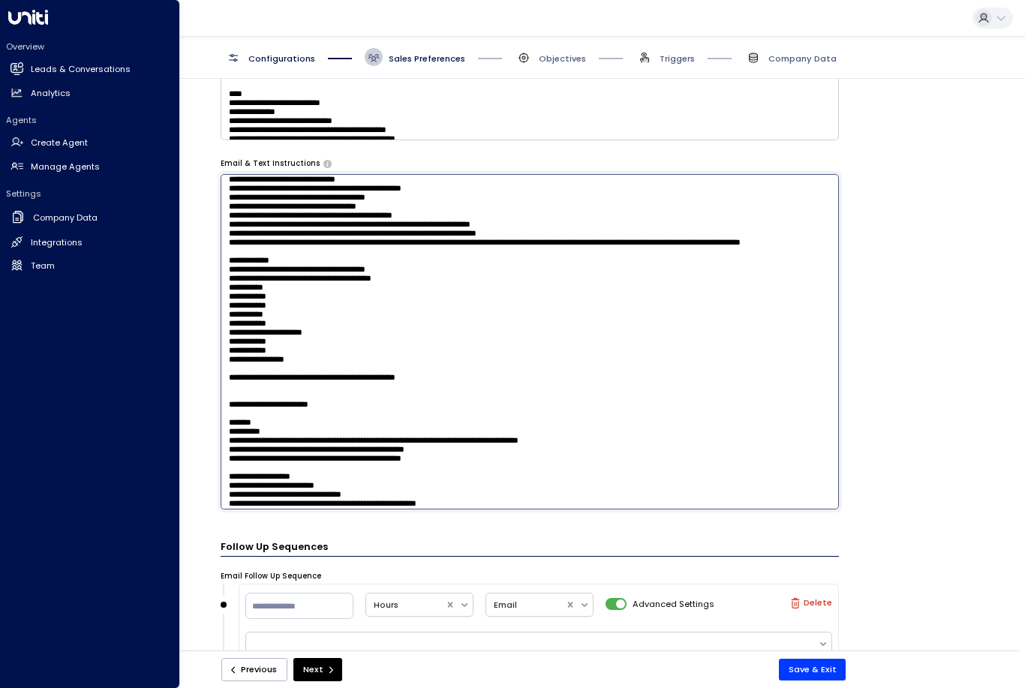
click at [685, 274] on textarea at bounding box center [530, 341] width 618 height 335
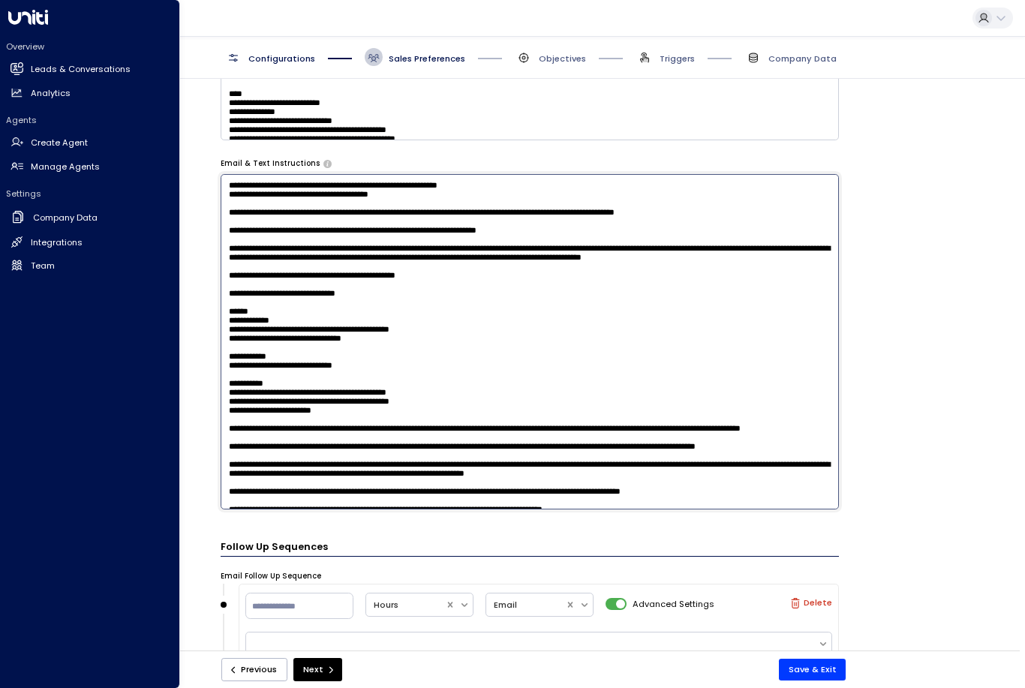
scroll to position [1198, 0]
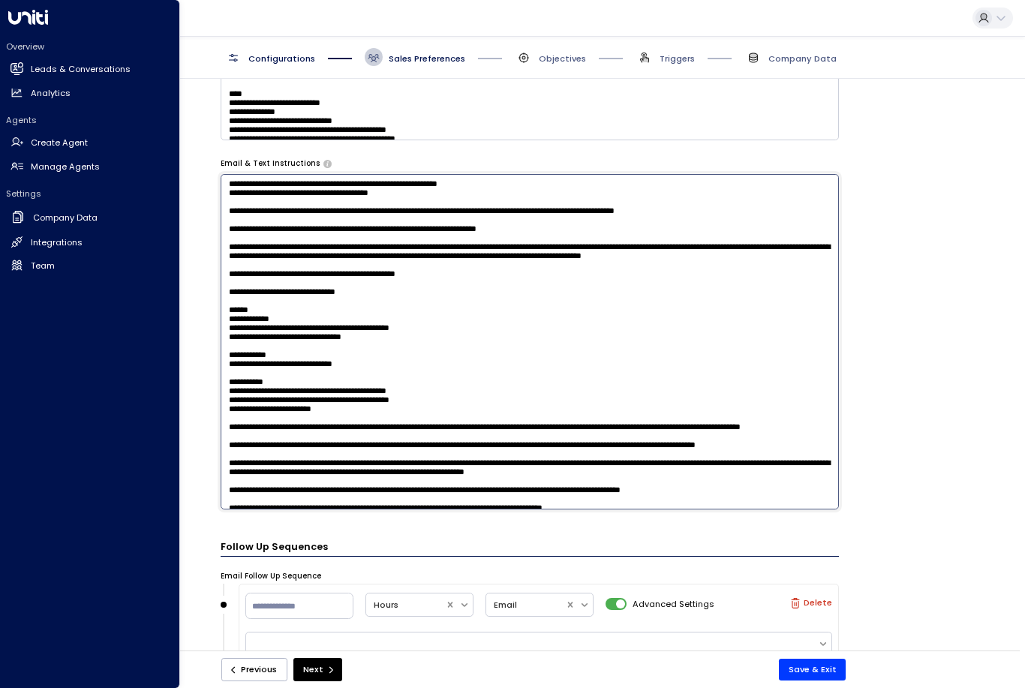
click at [370, 354] on textarea at bounding box center [530, 341] width 618 height 335
click at [368, 365] on textarea at bounding box center [530, 341] width 618 height 335
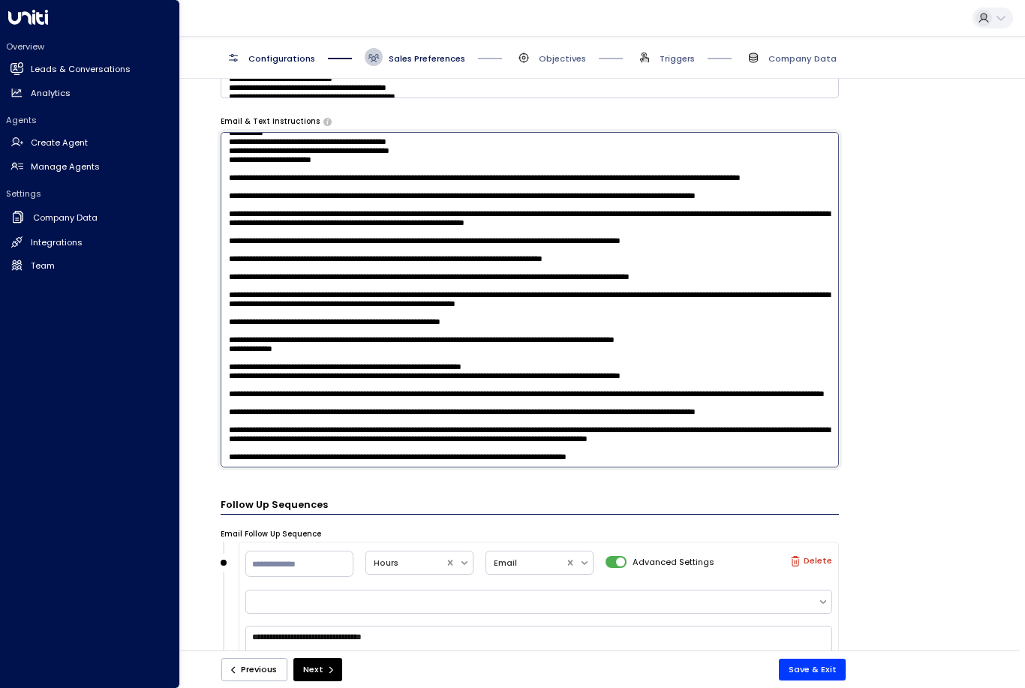
scroll to position [957, 0]
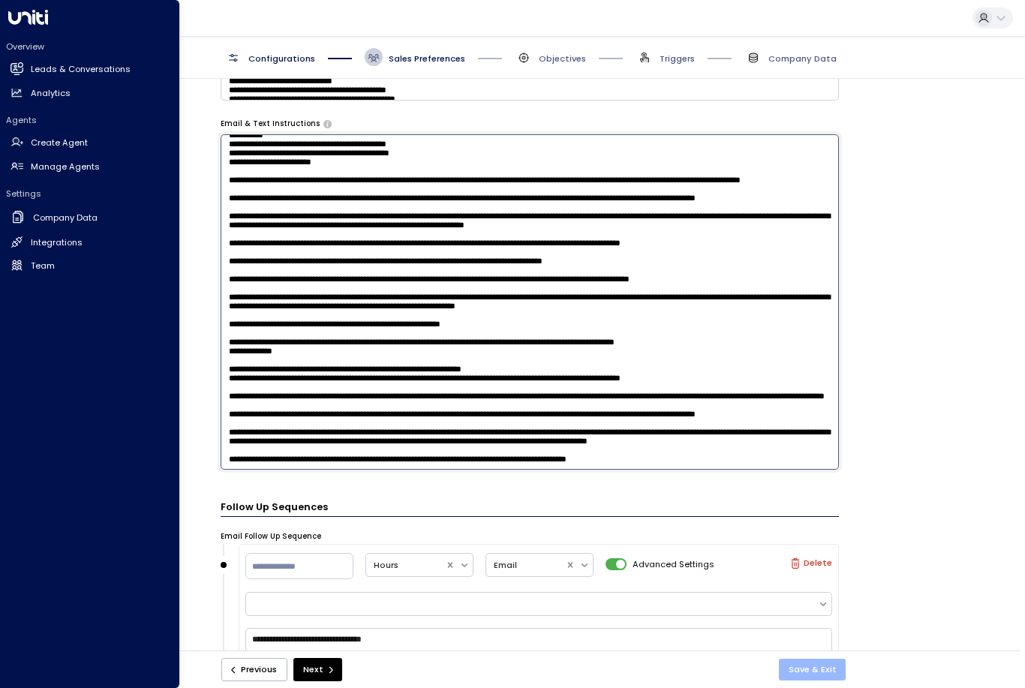
type textarea "**********"
click at [832, 667] on button "Save & Exit" at bounding box center [813, 670] width 68 height 22
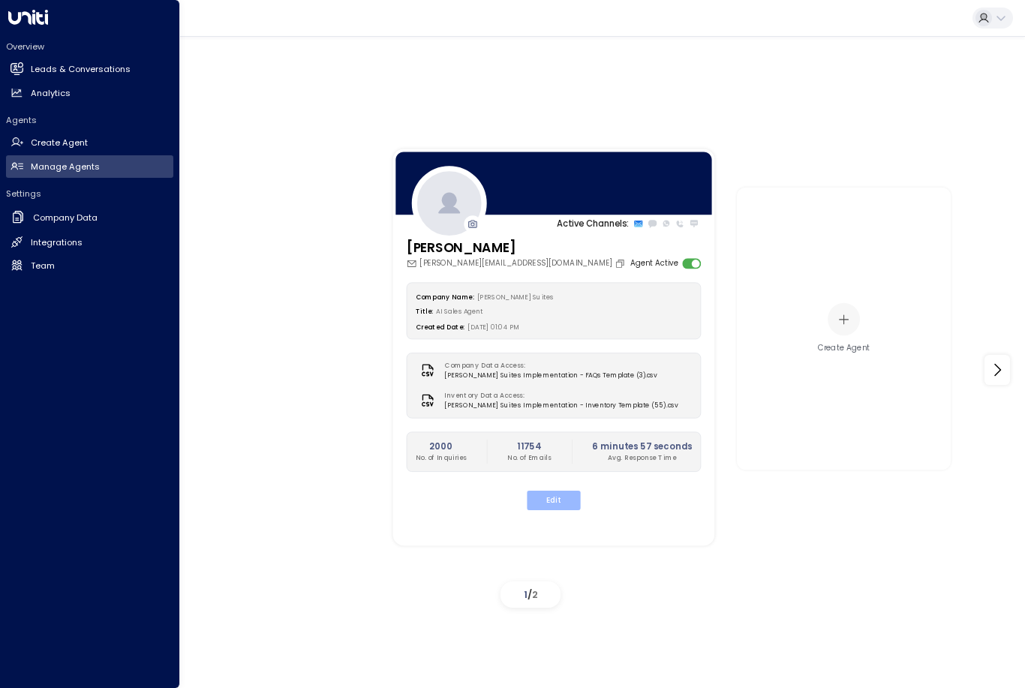
click at [549, 495] on button "Edit" at bounding box center [553, 501] width 53 height 20
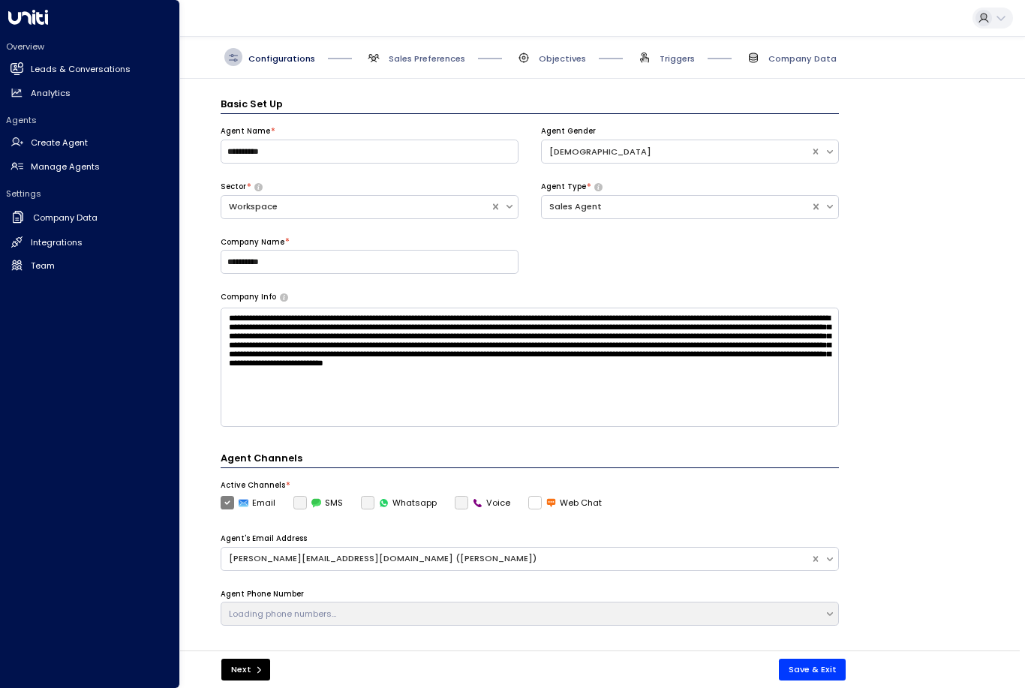
scroll to position [18, 0]
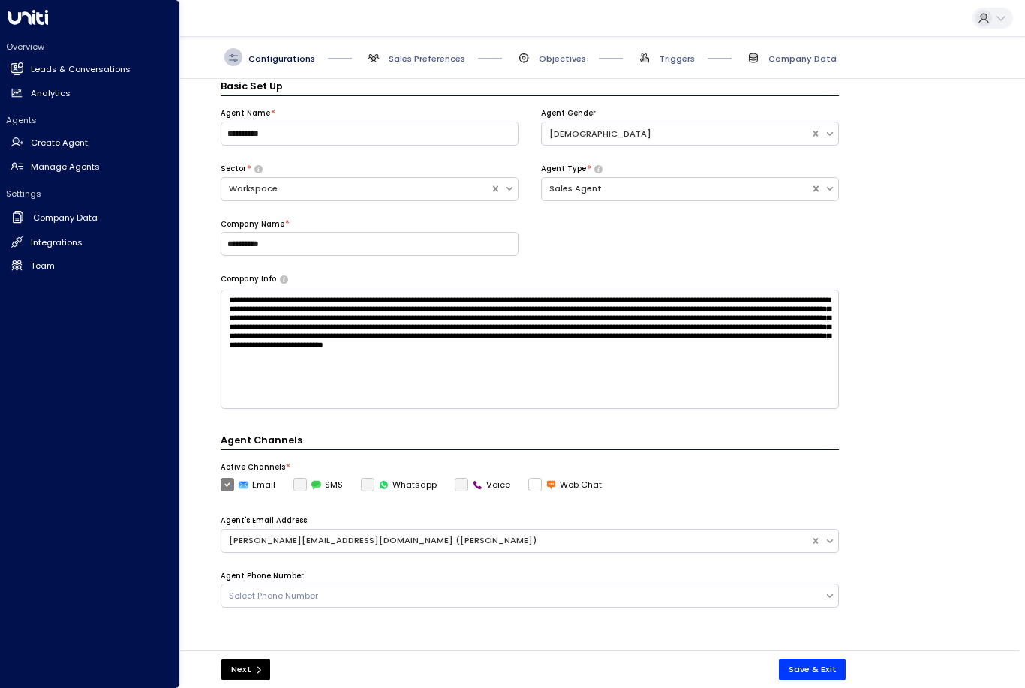
click at [430, 48] on span "Sales Preferences" at bounding box center [415, 57] width 101 height 18
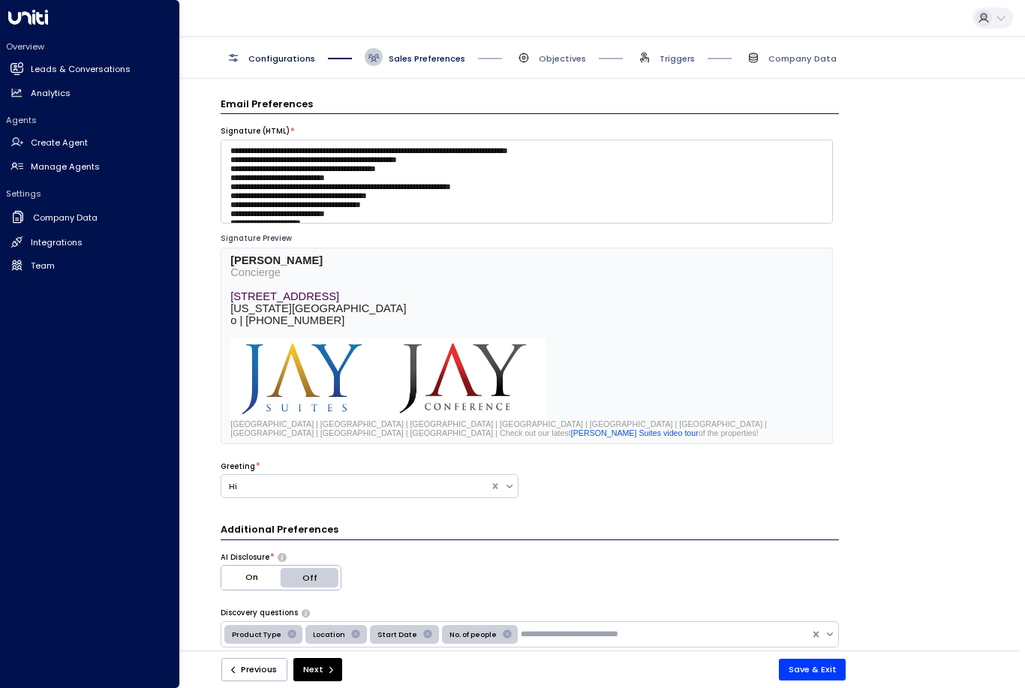
scroll to position [0, 0]
click at [396, 53] on span "Sales Preferences" at bounding box center [427, 59] width 77 height 12
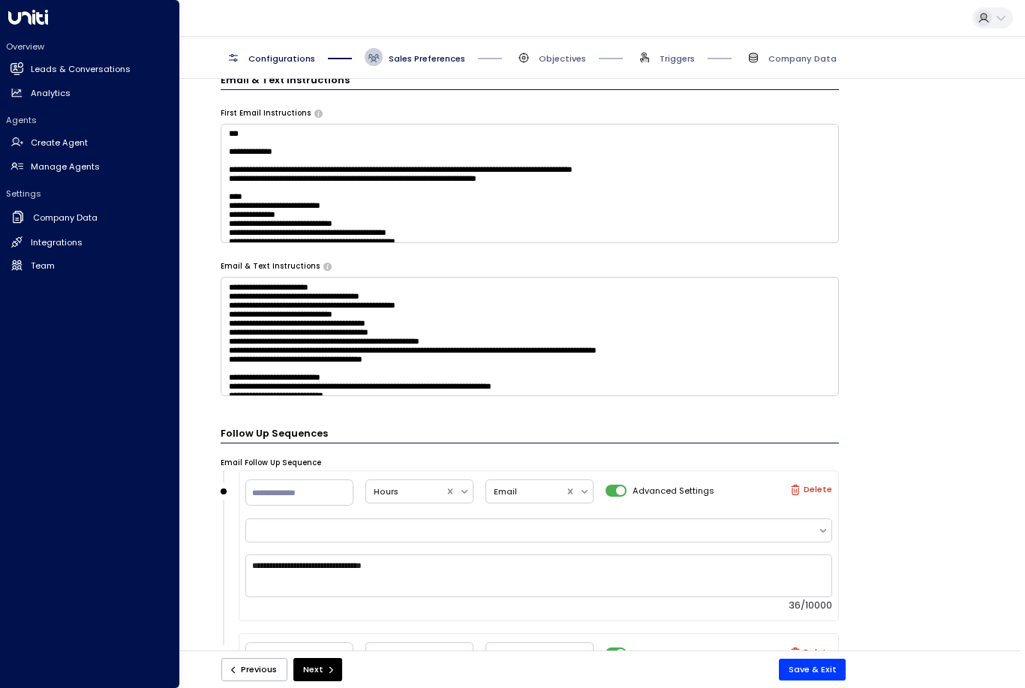
click at [790, 351] on textarea at bounding box center [530, 336] width 618 height 119
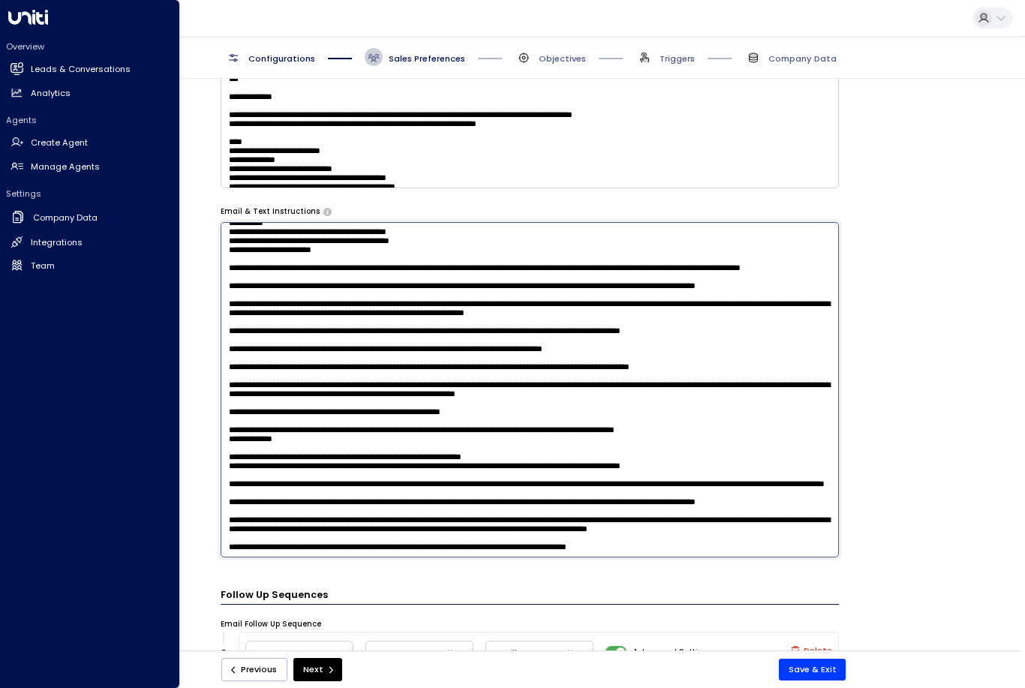
click at [736, 420] on textarea at bounding box center [530, 389] width 618 height 335
click at [910, 284] on div "**********" at bounding box center [530, 369] width 988 height 580
